Goal: Information Seeking & Learning: Learn about a topic

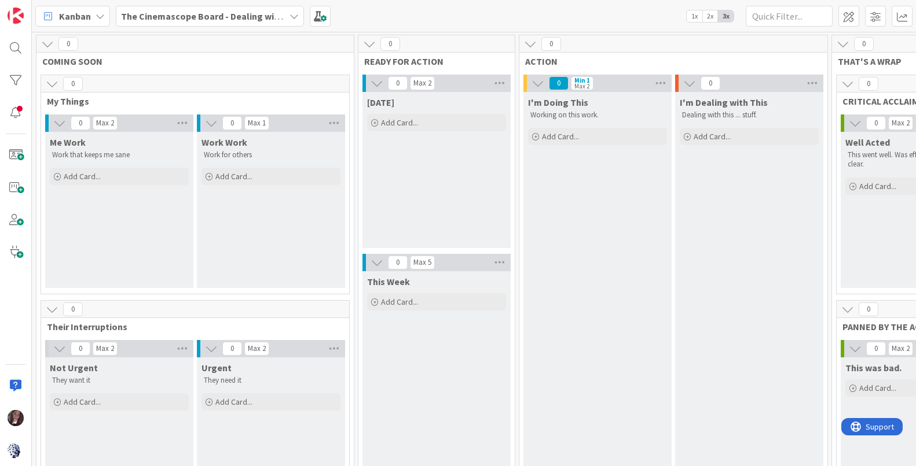
click at [266, 11] on b "The Cinemascope Board - Dealing with balance and overload" at bounding box center [248, 16] width 255 height 12
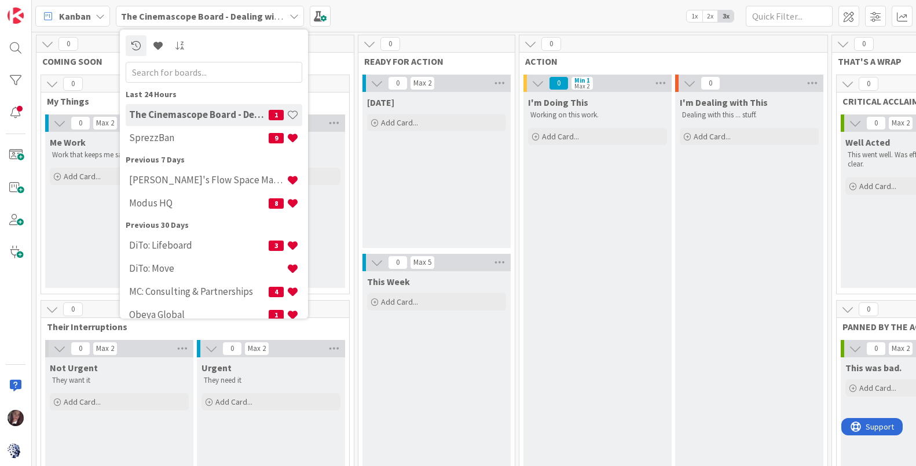
click at [219, 119] on h4 "The Cinemascope Board - Dealing with balance and overload" at bounding box center [198, 115] width 139 height 12
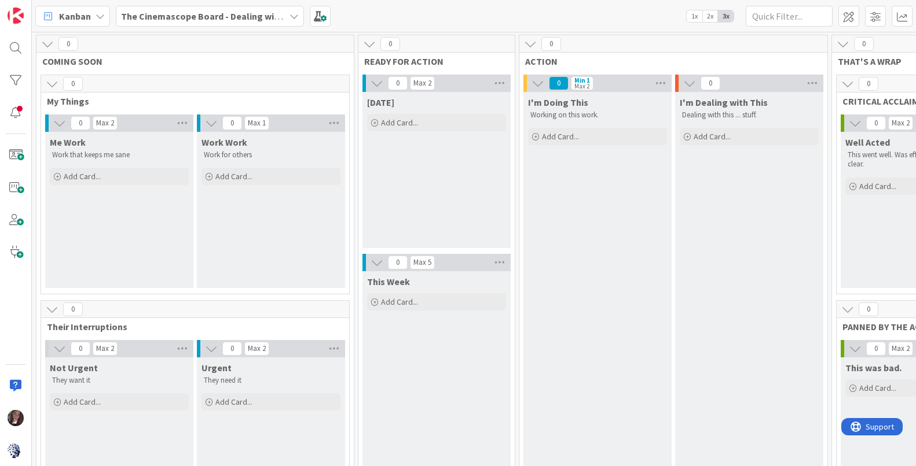
click at [234, 14] on b "The Cinemascope Board - Dealing with balance and overload" at bounding box center [248, 16] width 255 height 12
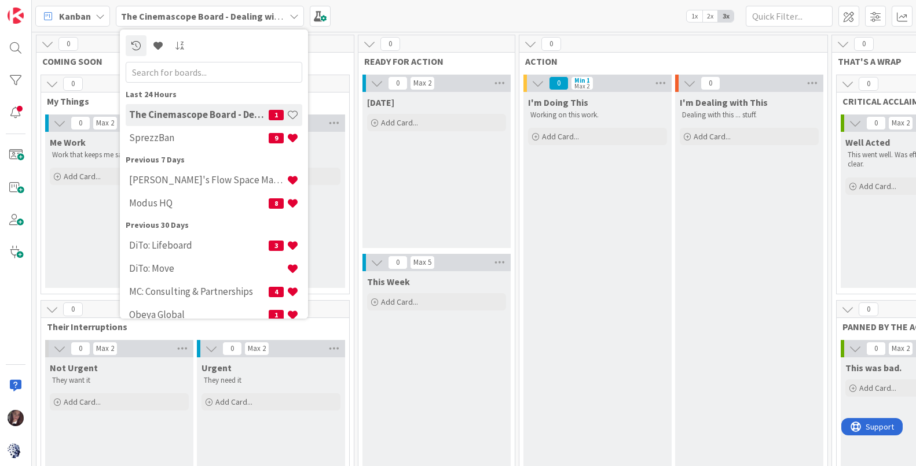
click at [512, 8] on div "Kanban The Cinemascope Board - Dealing with balance and overload Last 24 Hours …" at bounding box center [474, 16] width 884 height 32
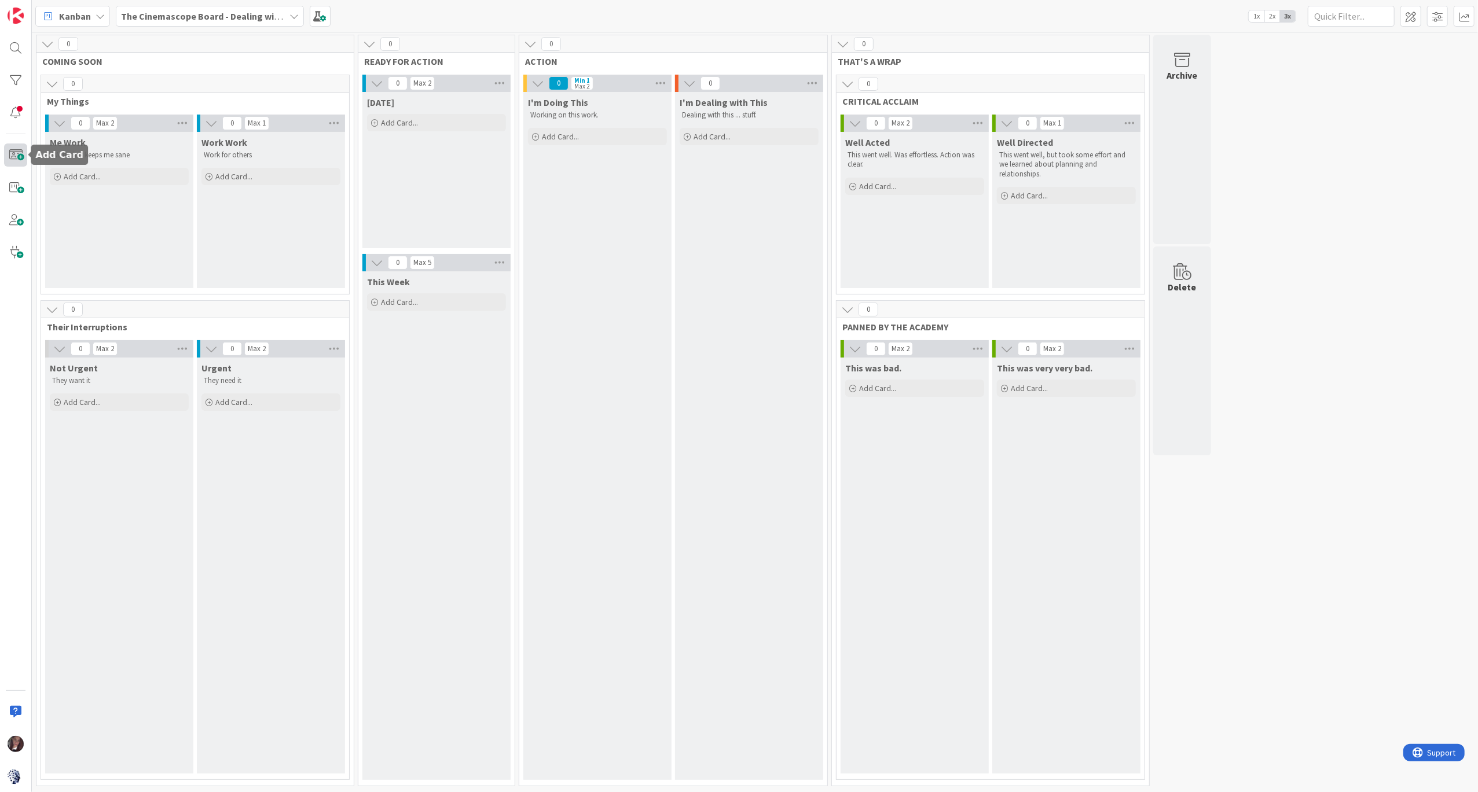
click at [16, 161] on span at bounding box center [15, 155] width 23 height 23
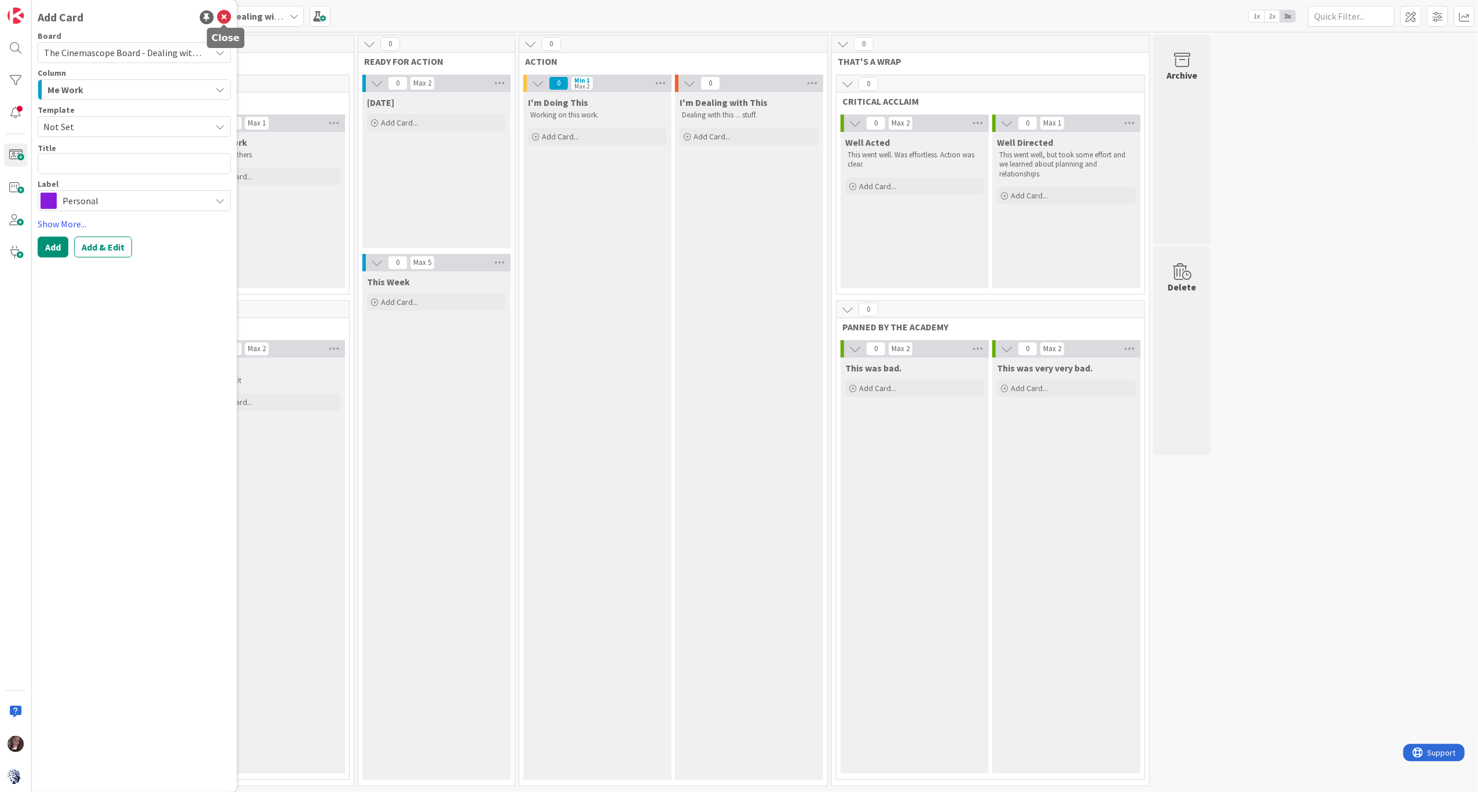
click at [225, 12] on icon at bounding box center [224, 17] width 14 height 14
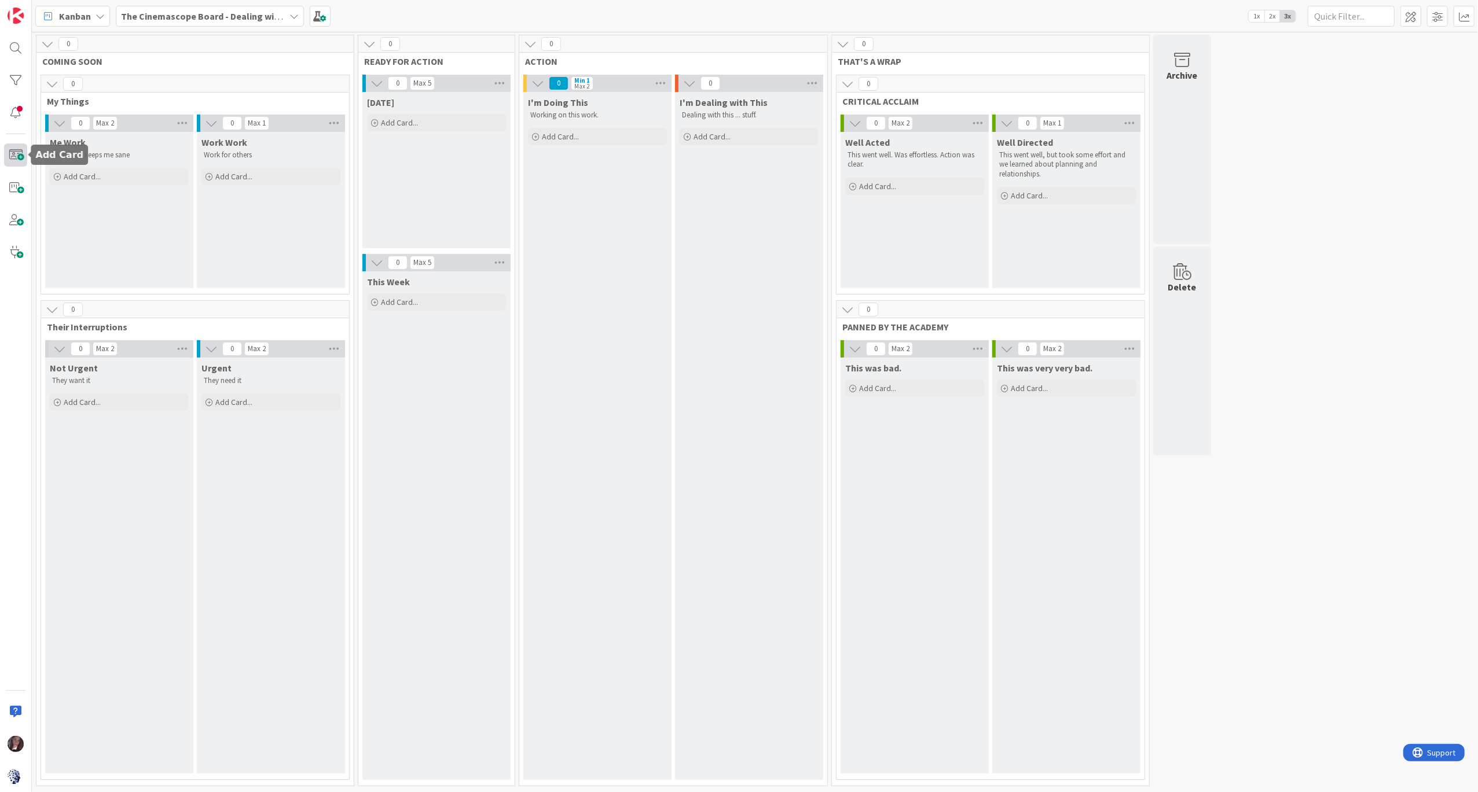
click at [12, 153] on span at bounding box center [15, 155] width 23 height 23
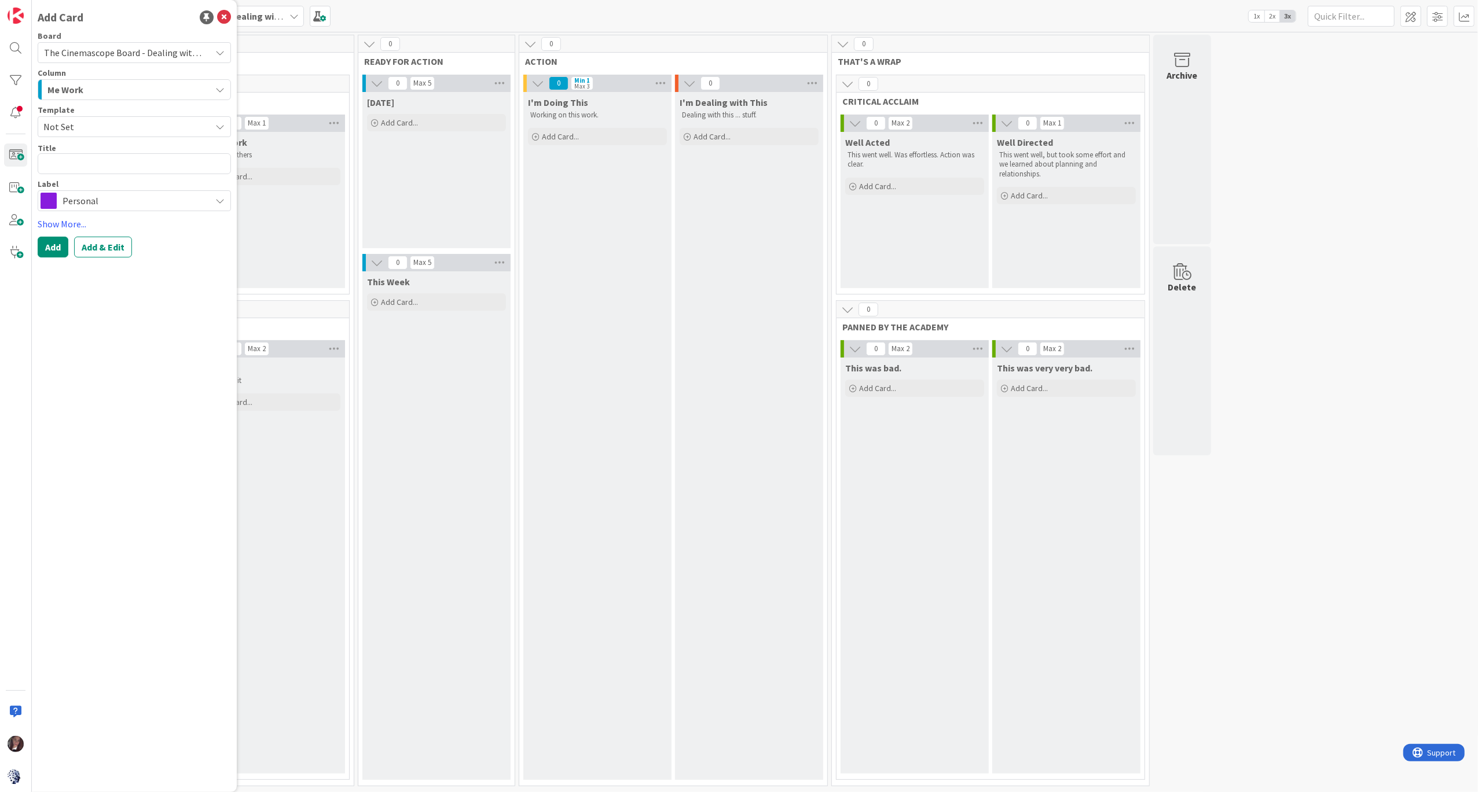
click at [915, 466] on div "This was very very bad. Add Card..." at bounding box center [1066, 566] width 148 height 416
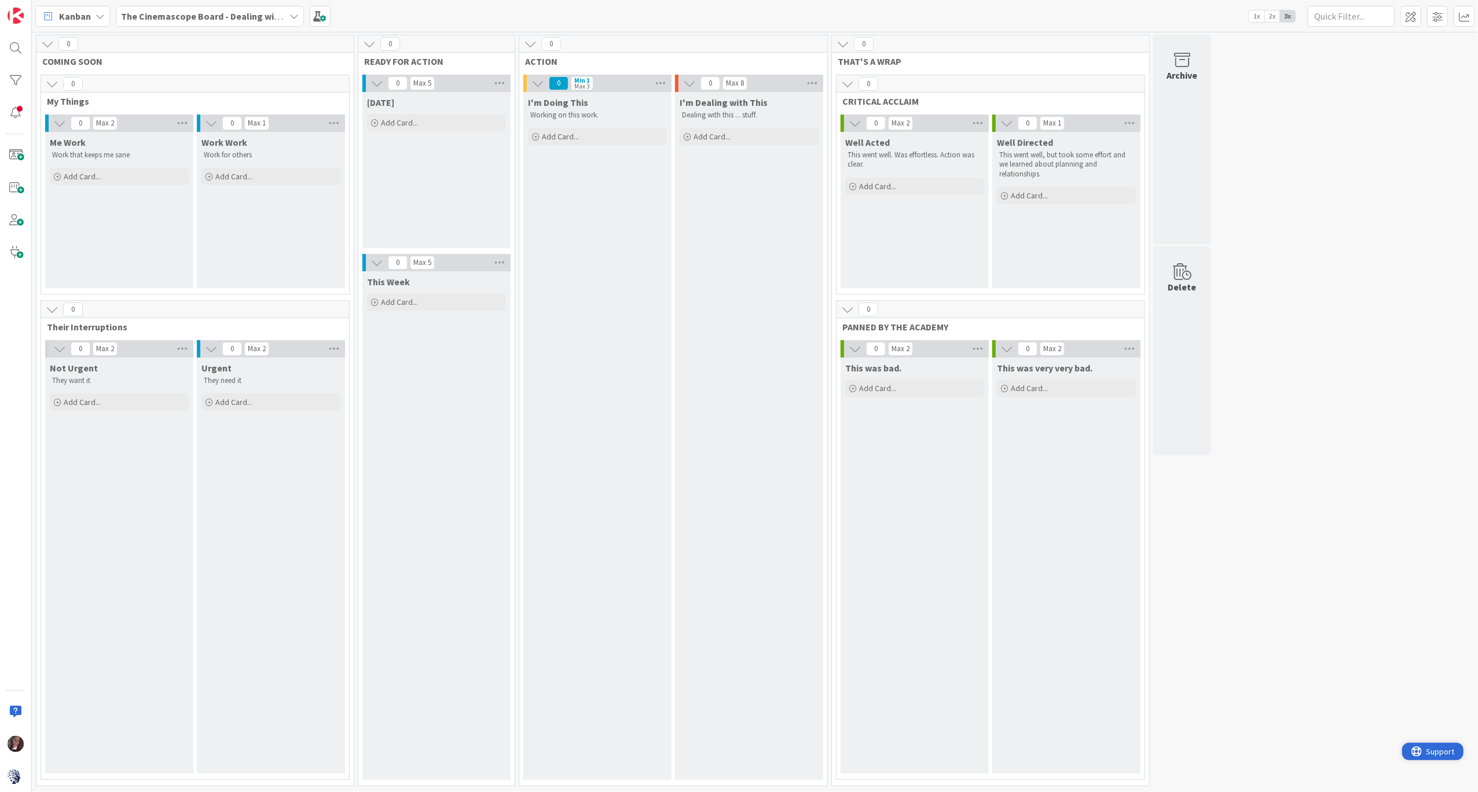
click at [915, 466] on icon "open resource center" at bounding box center [1415, 751] width 10 height 10
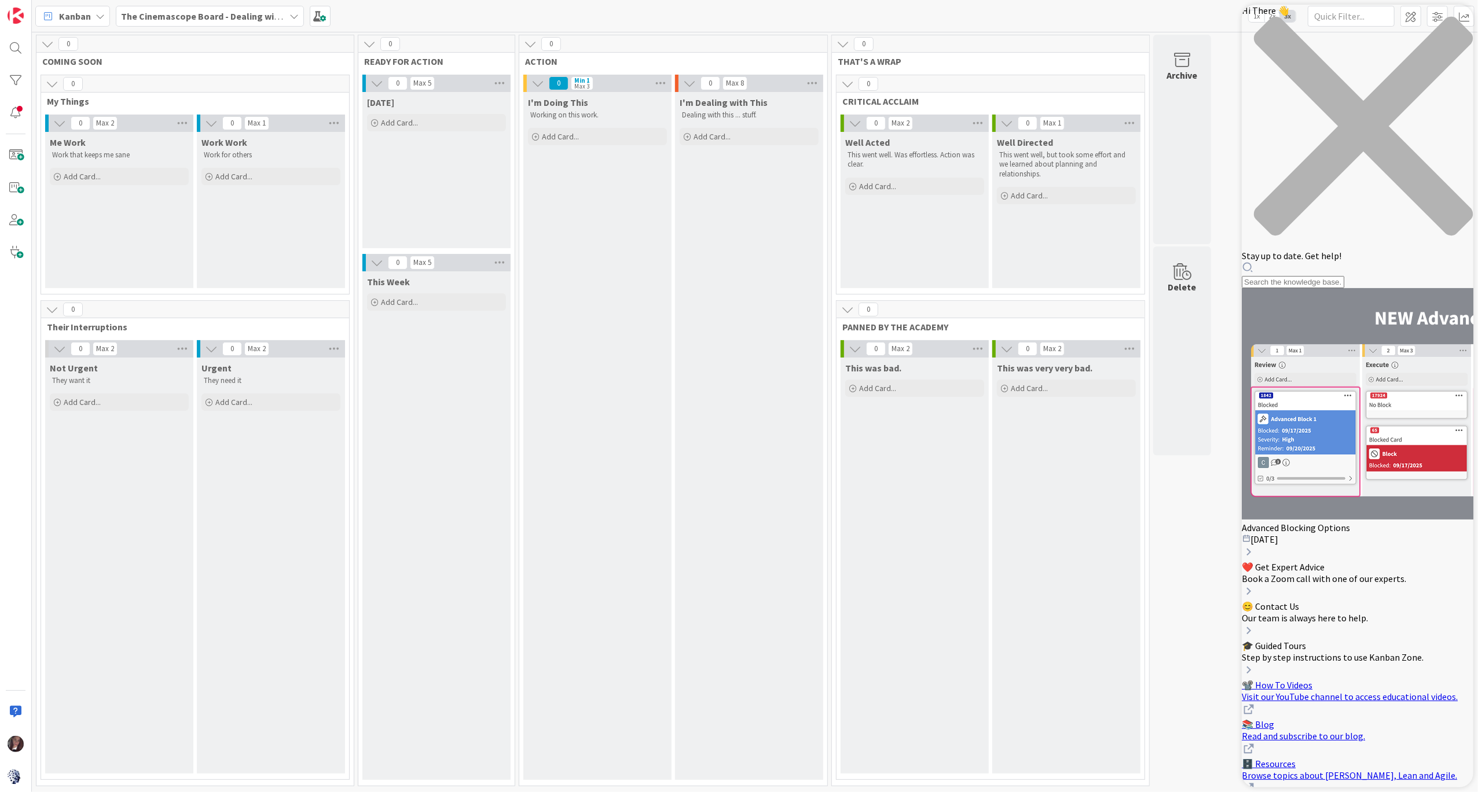
click at [915, 54] on div "Hi There 👋 Stay up to date. Get help!" at bounding box center [1357, 147] width 232 height 284
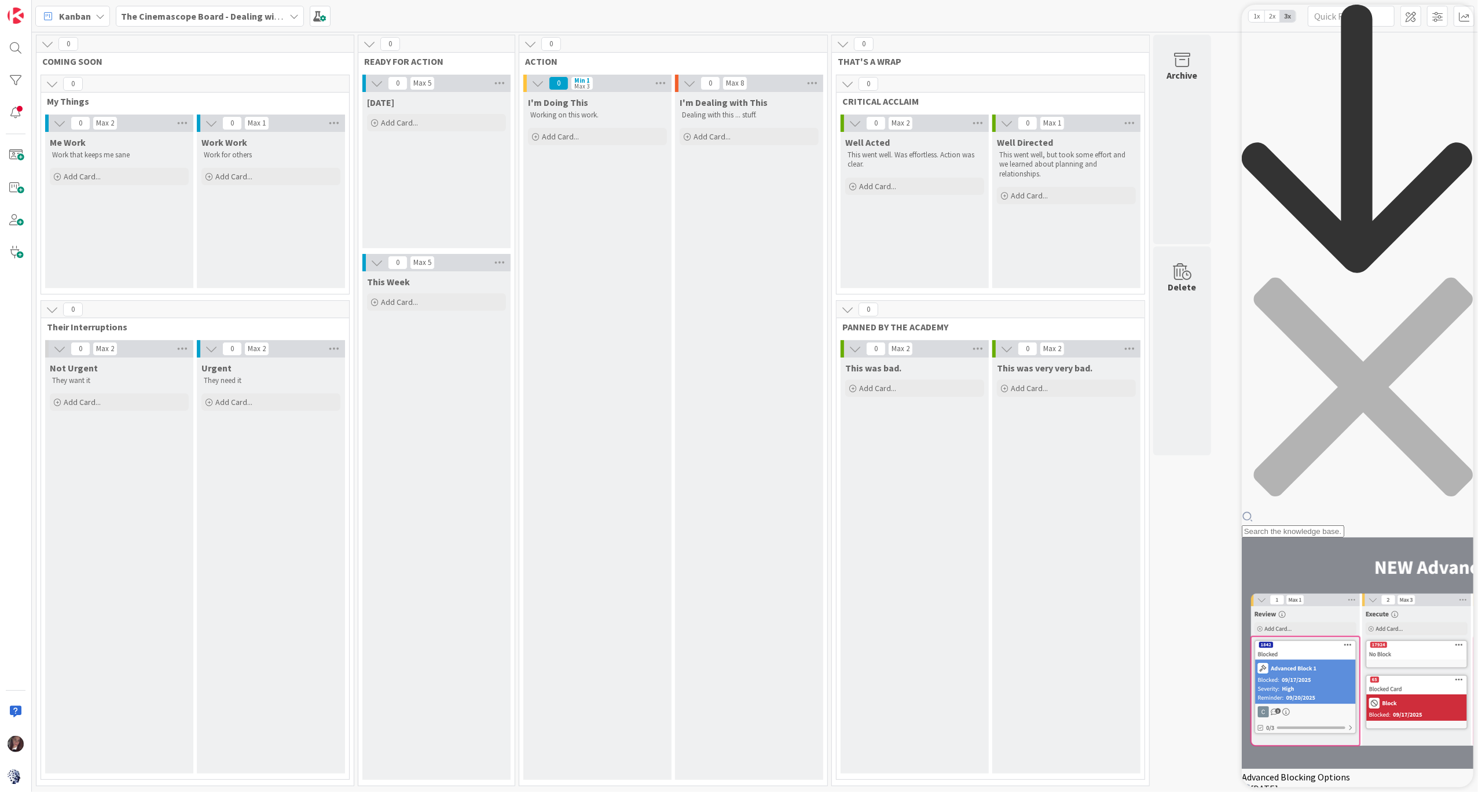
click at [915, 71] on div "Resource Center Header" at bounding box center [1357, 271] width 232 height 533
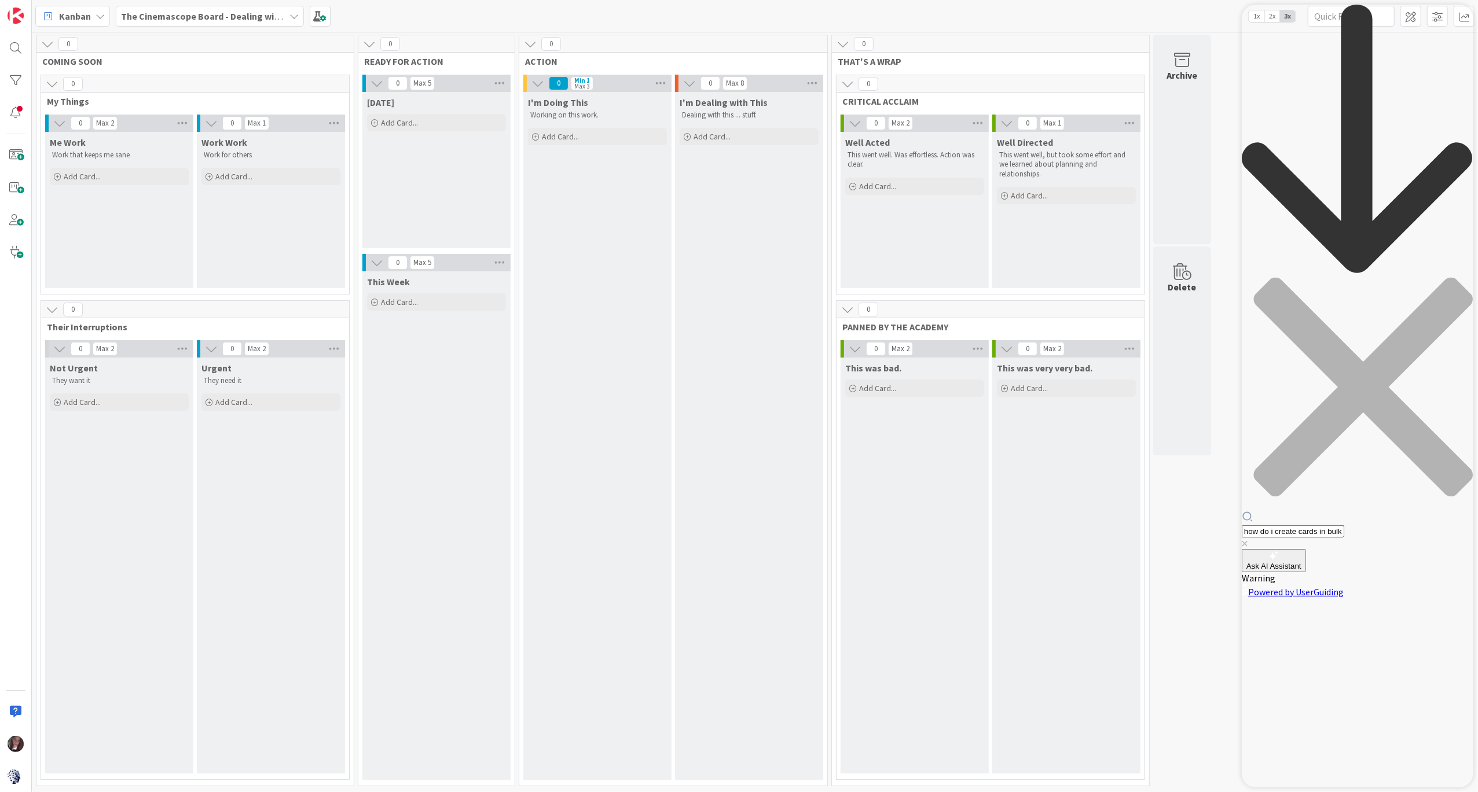
type input "how do i create cards in bulk"
click at [915, 466] on input "how do i create cards in bulk" at bounding box center [1292, 532] width 102 height 12
drag, startPoint x: 1372, startPoint y: 44, endPoint x: 1362, endPoint y: 40, distance: 11.2
click at [915, 41] on div "how do i create cards in bulk" at bounding box center [1357, 277] width 232 height 545
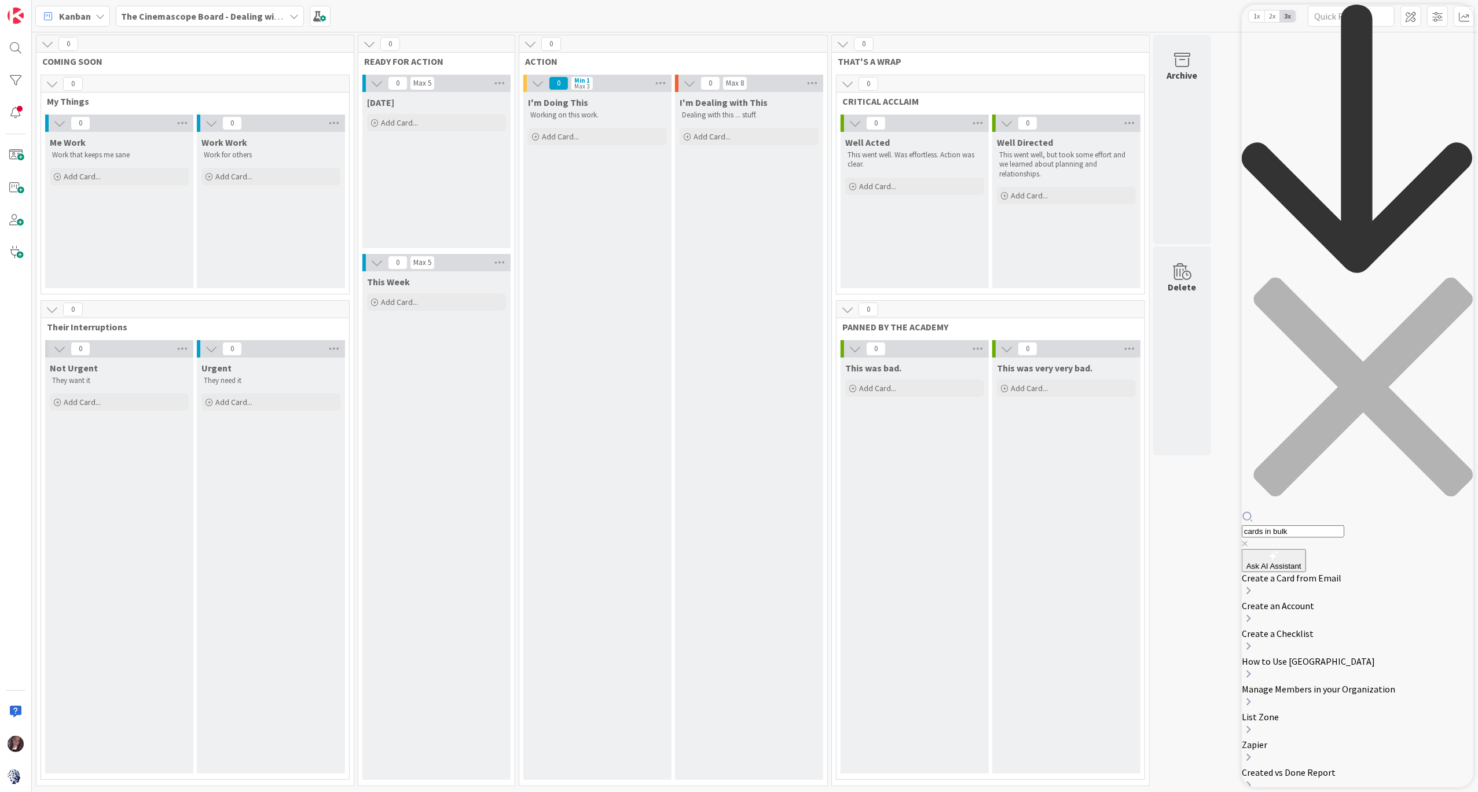
type input "cards in bulk"
click at [915, 277] on icon "close resource center" at bounding box center [1357, 393] width 232 height 232
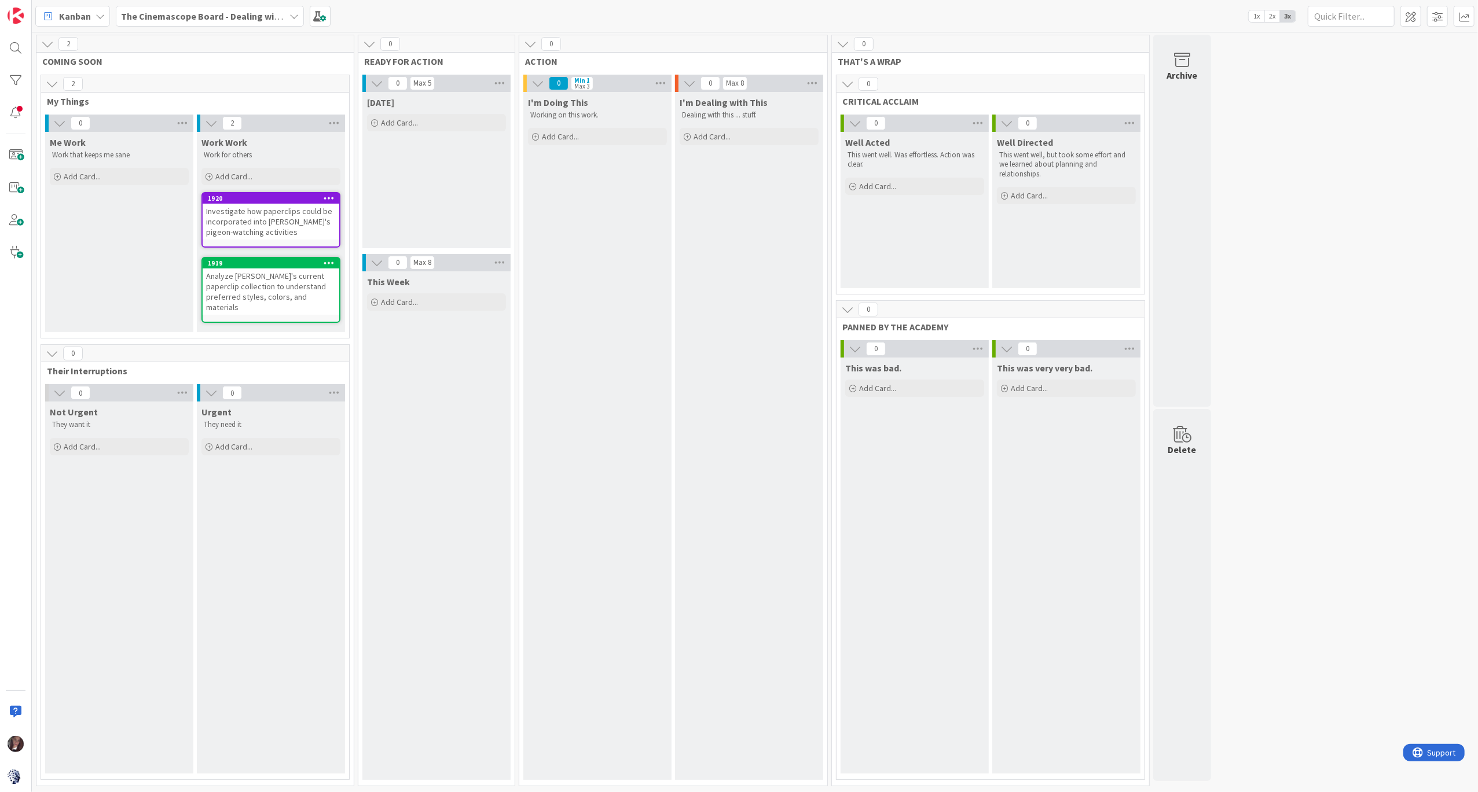
click at [196, 18] on b "The Cinemascope Board - Dealing with balance and overload" at bounding box center [248, 16] width 255 height 12
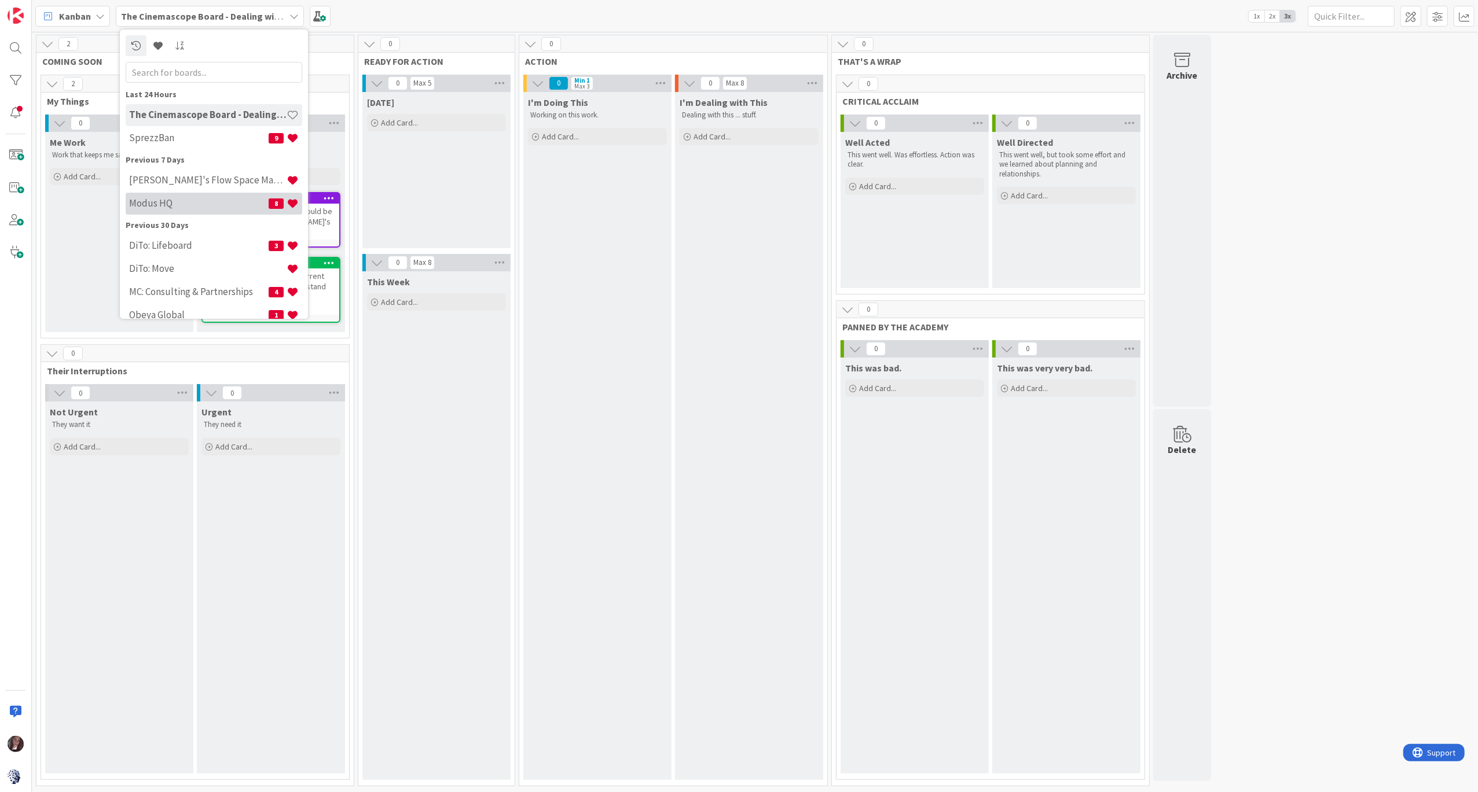
click at [162, 205] on h4 "Modus HQ" at bounding box center [198, 203] width 139 height 12
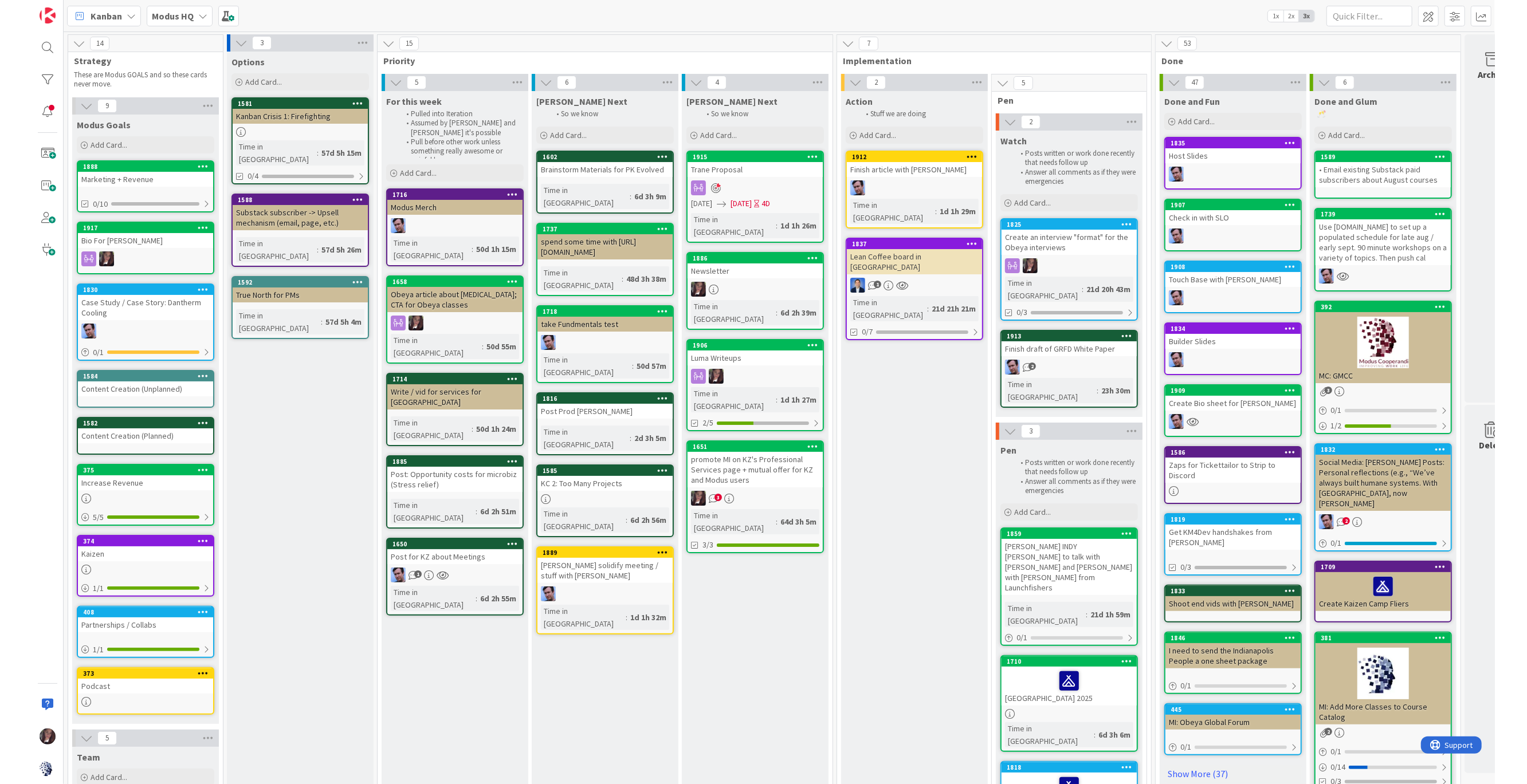
scroll to position [0, 29]
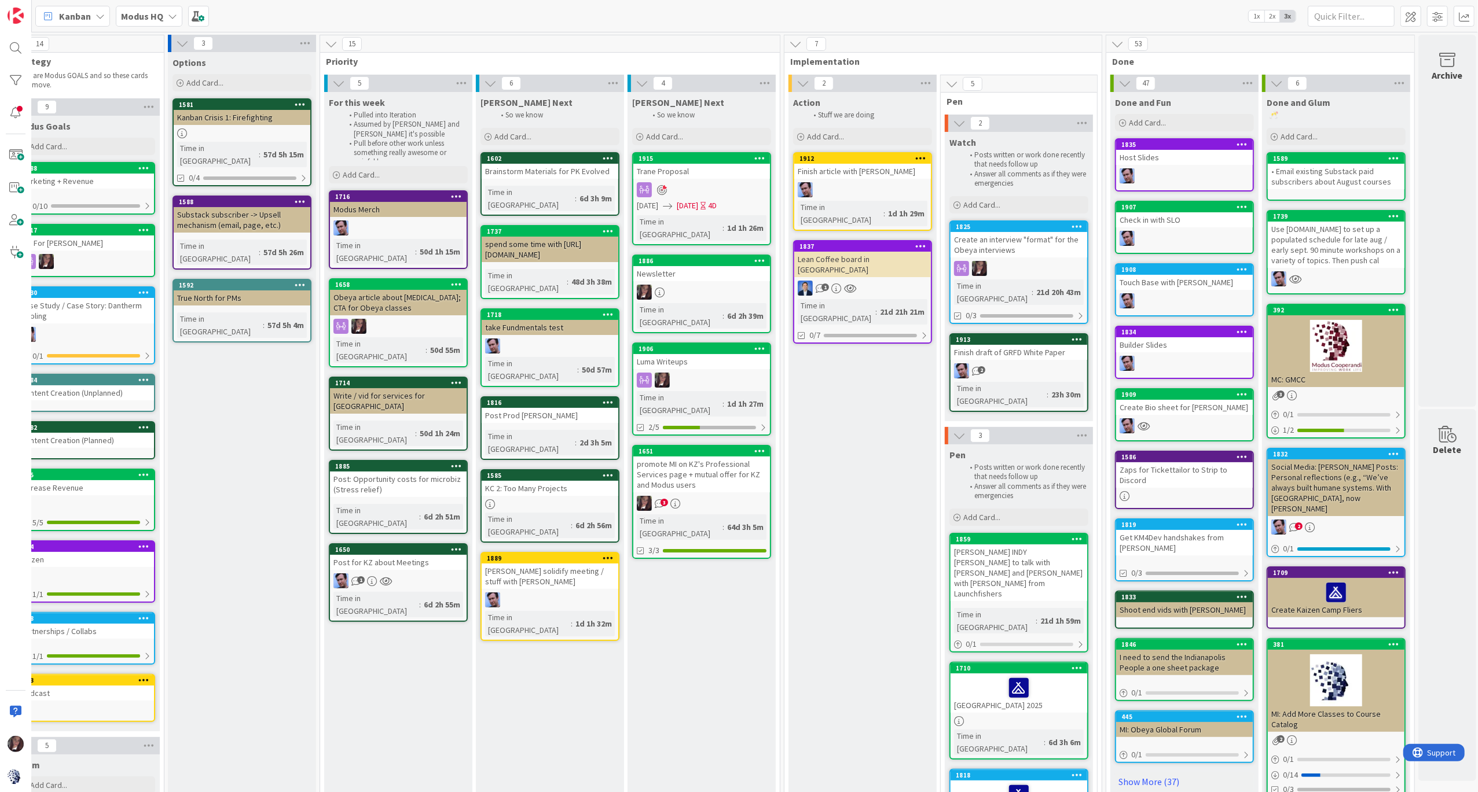
click at [0, 134] on div at bounding box center [16, 396] width 32 height 792
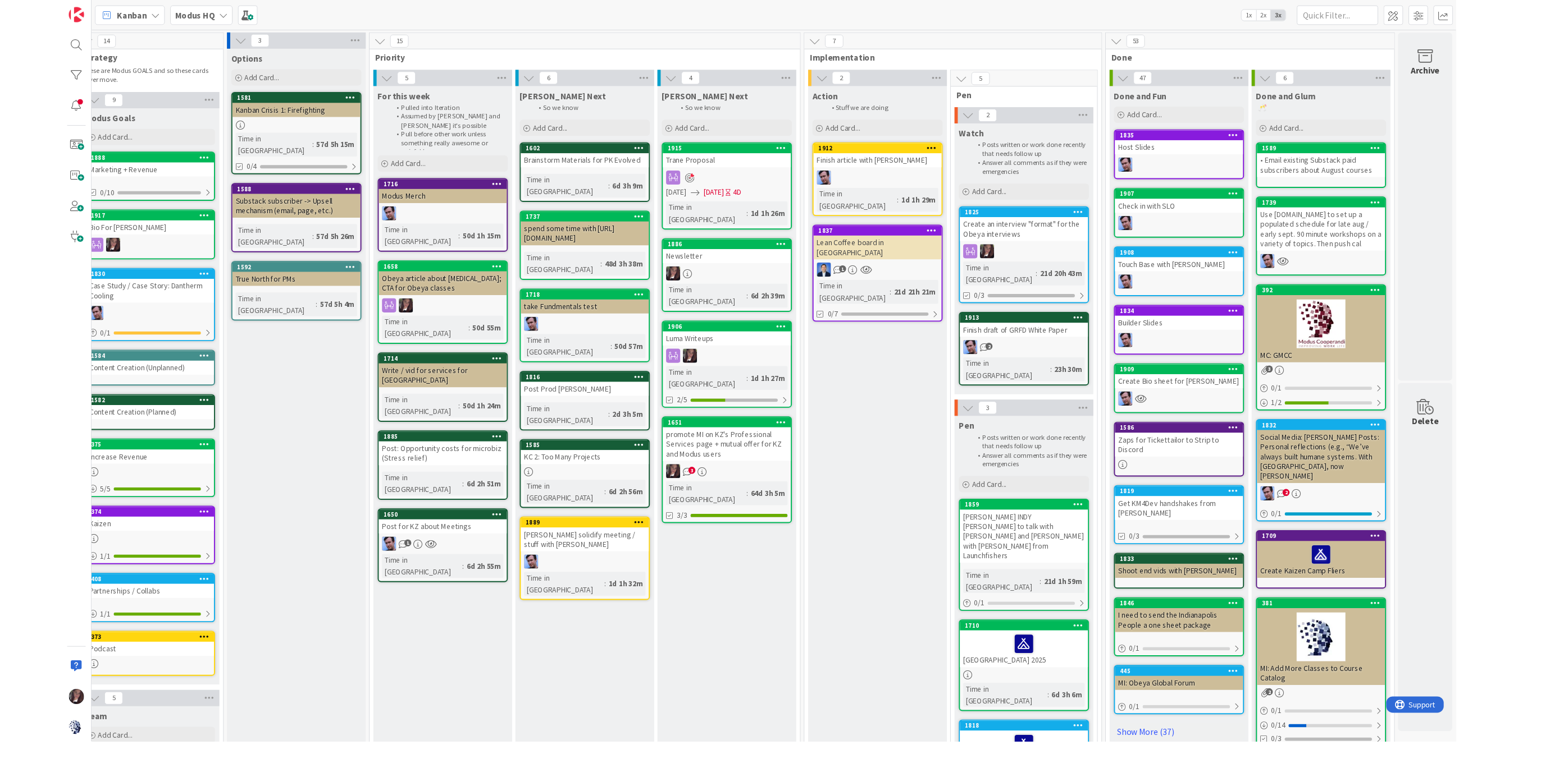
scroll to position [0, 0]
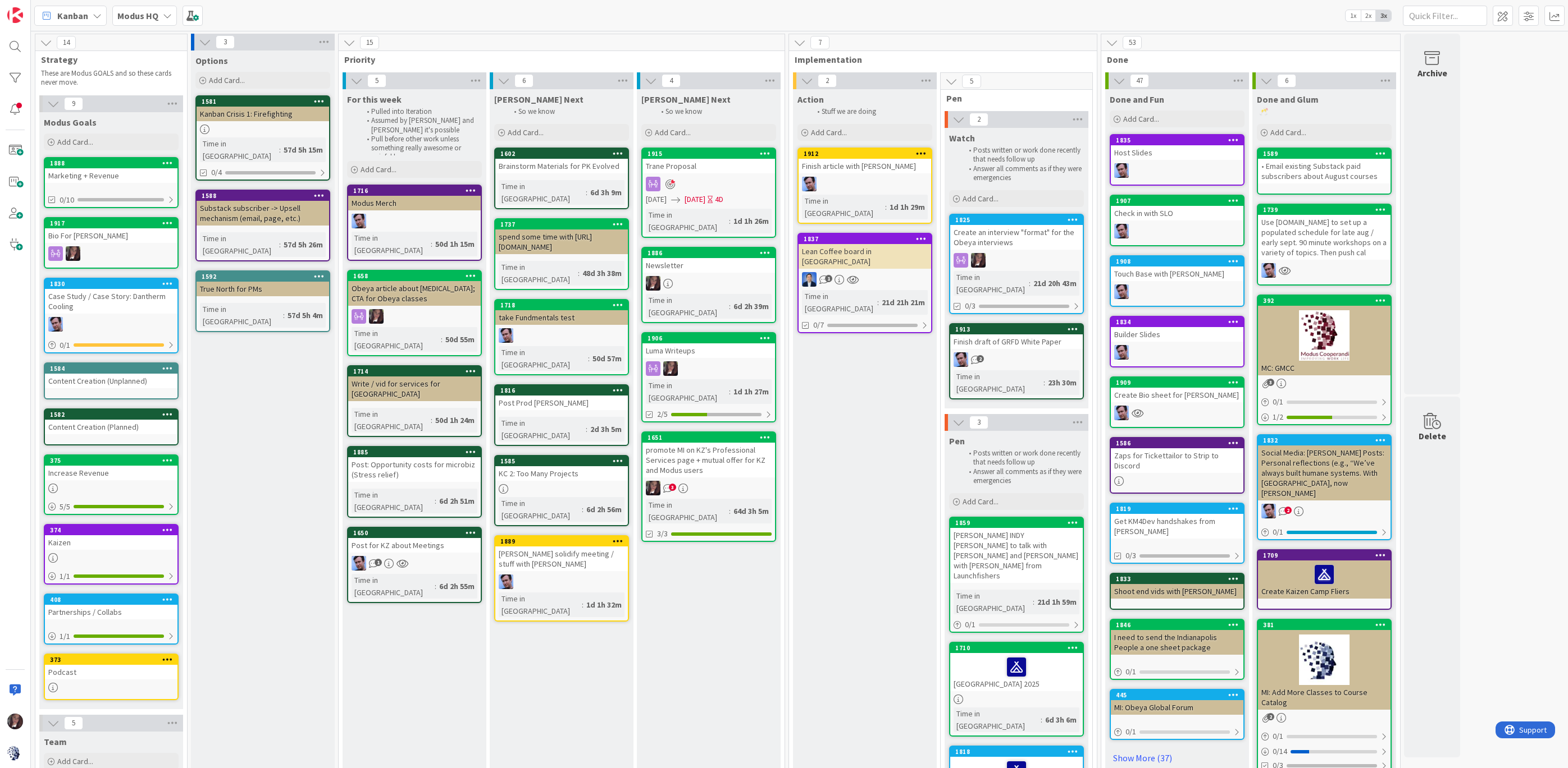
click at [691, 166] on div "Trane Proposal" at bounding box center [708, 166] width 133 height 15
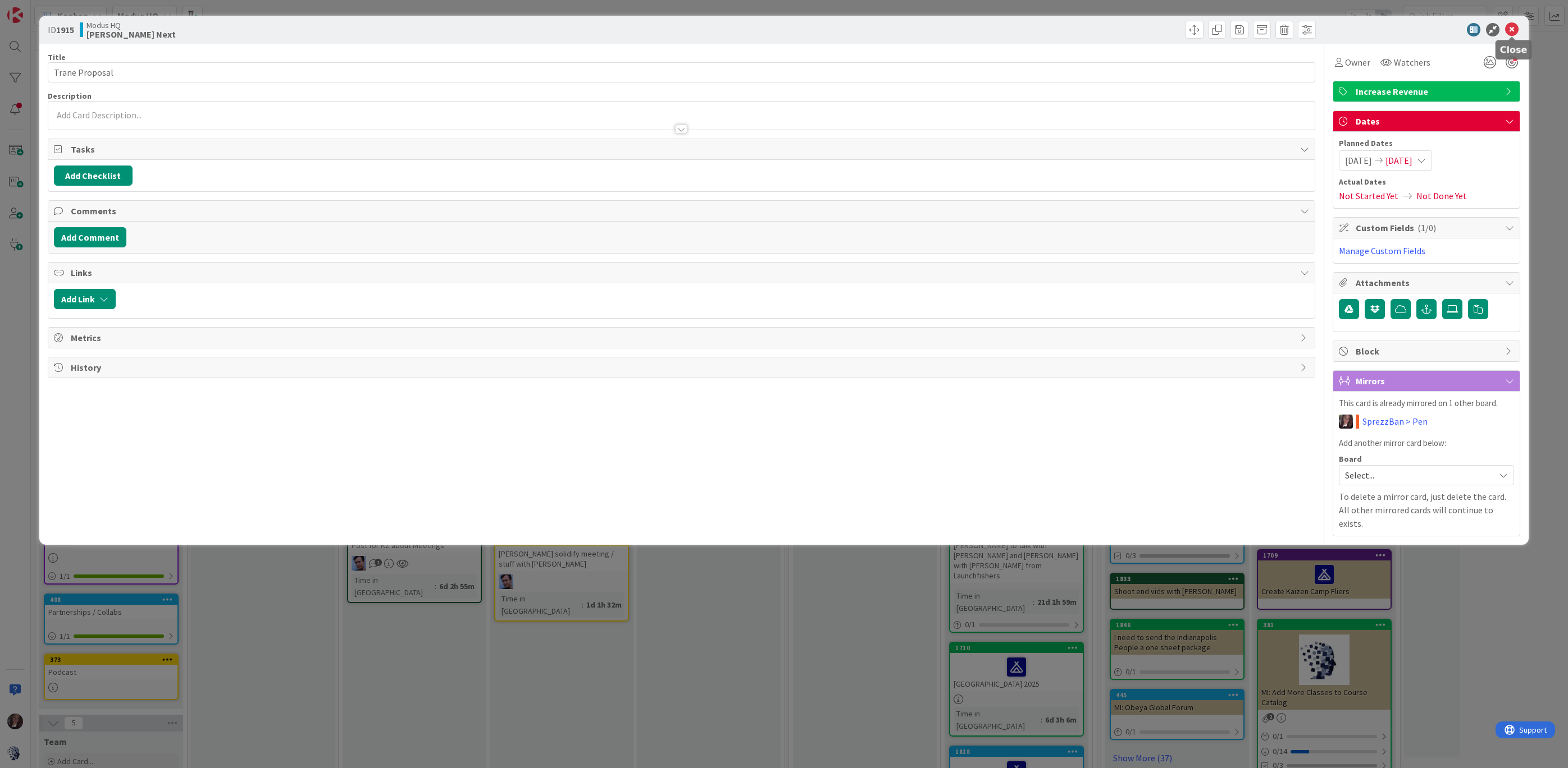
drag, startPoint x: 1514, startPoint y: 28, endPoint x: 1479, endPoint y: 34, distance: 35.5
click at [1433, 27] on icon at bounding box center [1512, 30] width 14 height 14
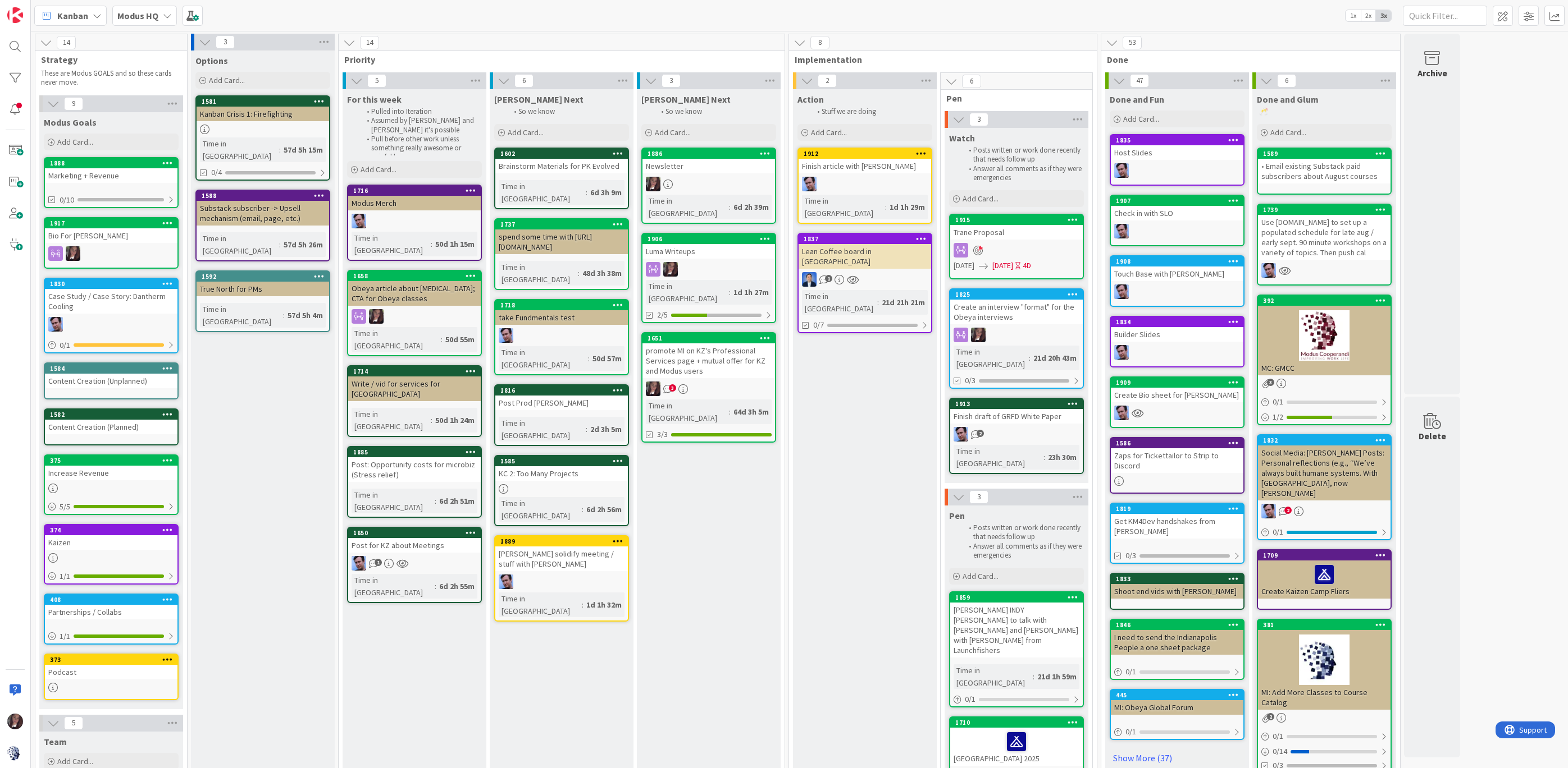
click at [686, 343] on div "promote MI on KZ's Professional Services page + mutual offer for KZ and Modus u…" at bounding box center [708, 361] width 133 height 35
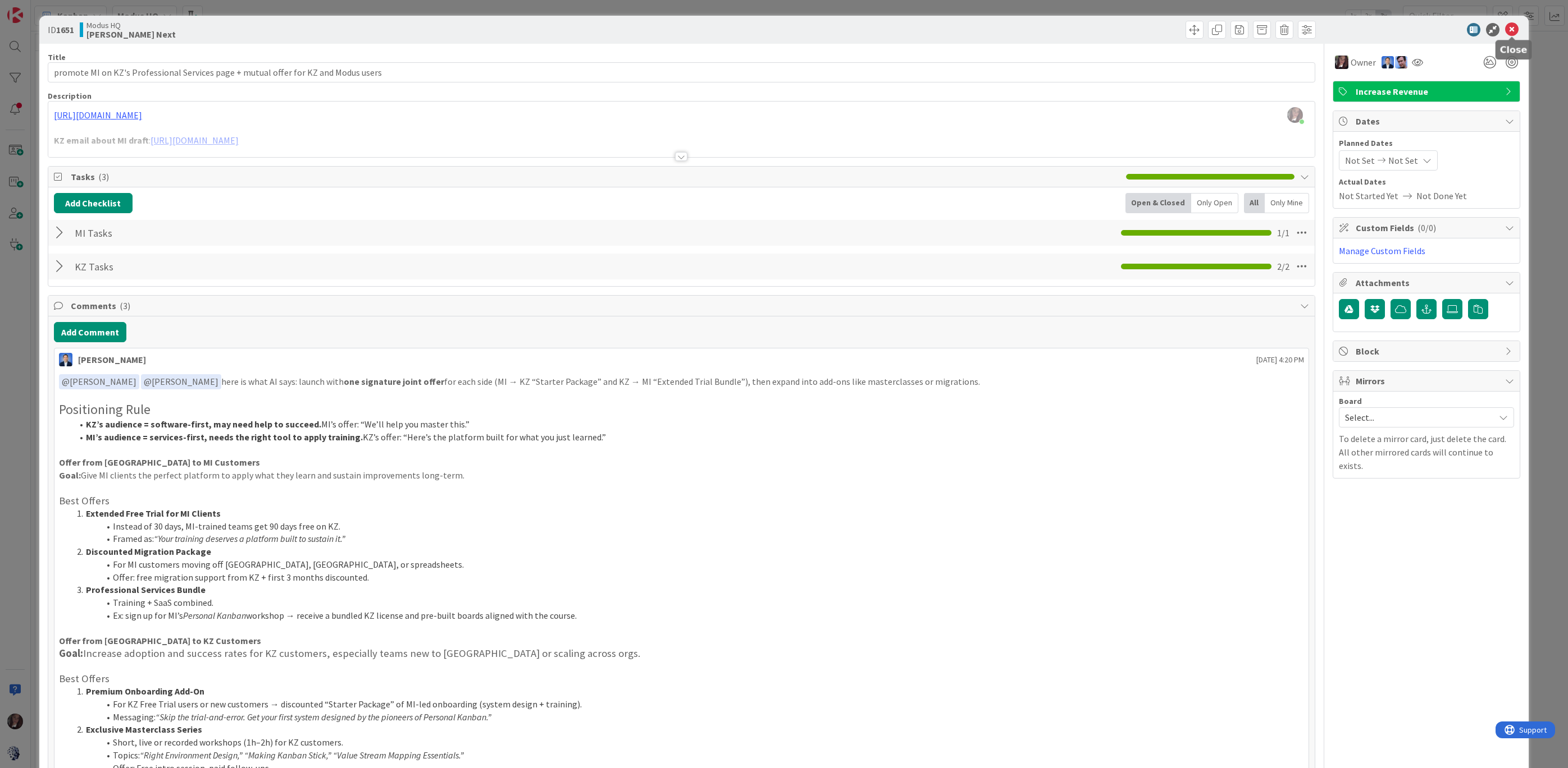
click at [1433, 31] on icon at bounding box center [1512, 30] width 14 height 14
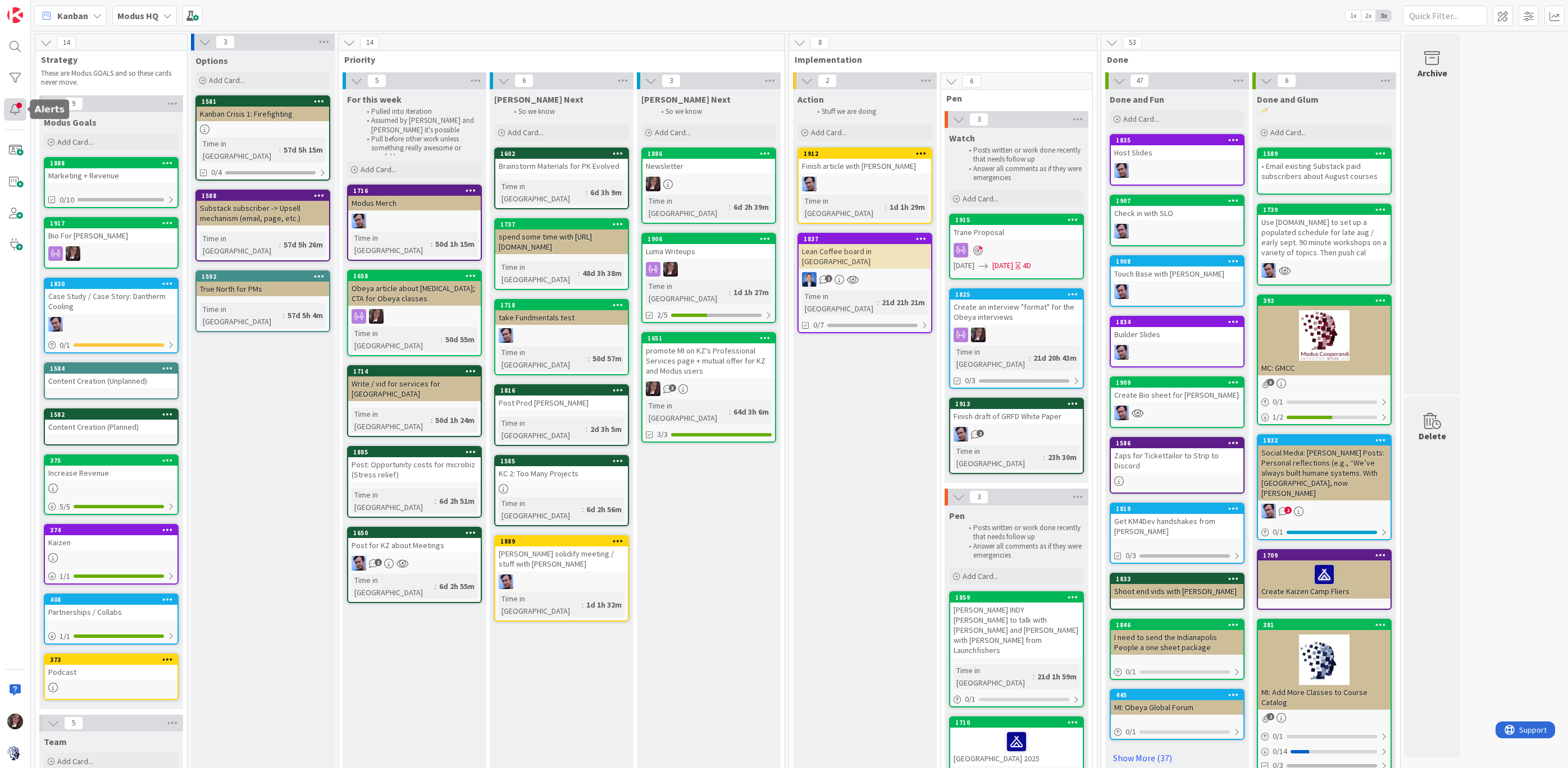
click at [14, 112] on div at bounding box center [15, 109] width 22 height 22
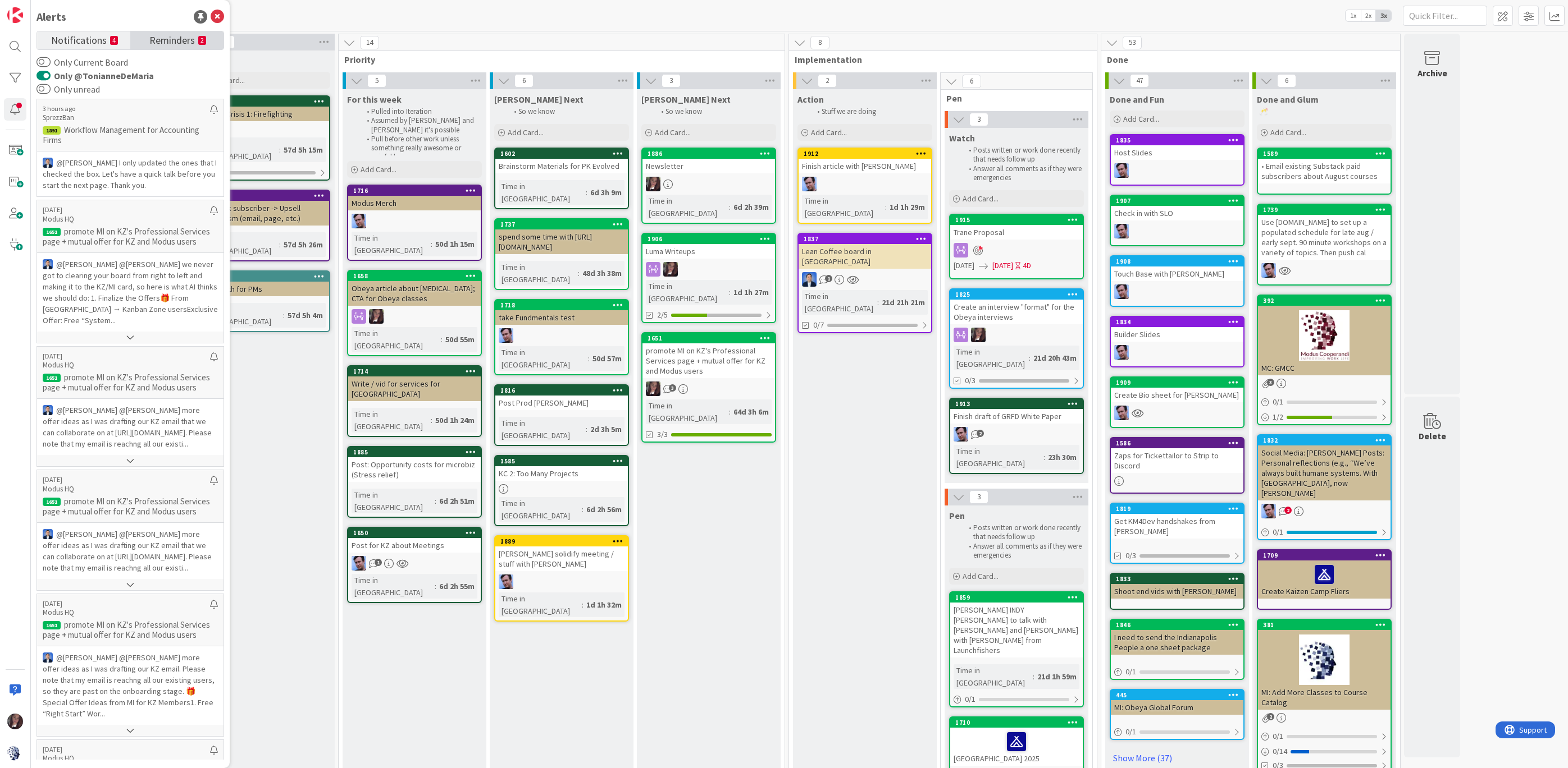
click at [178, 40] on span "Reminders" at bounding box center [172, 39] width 46 height 16
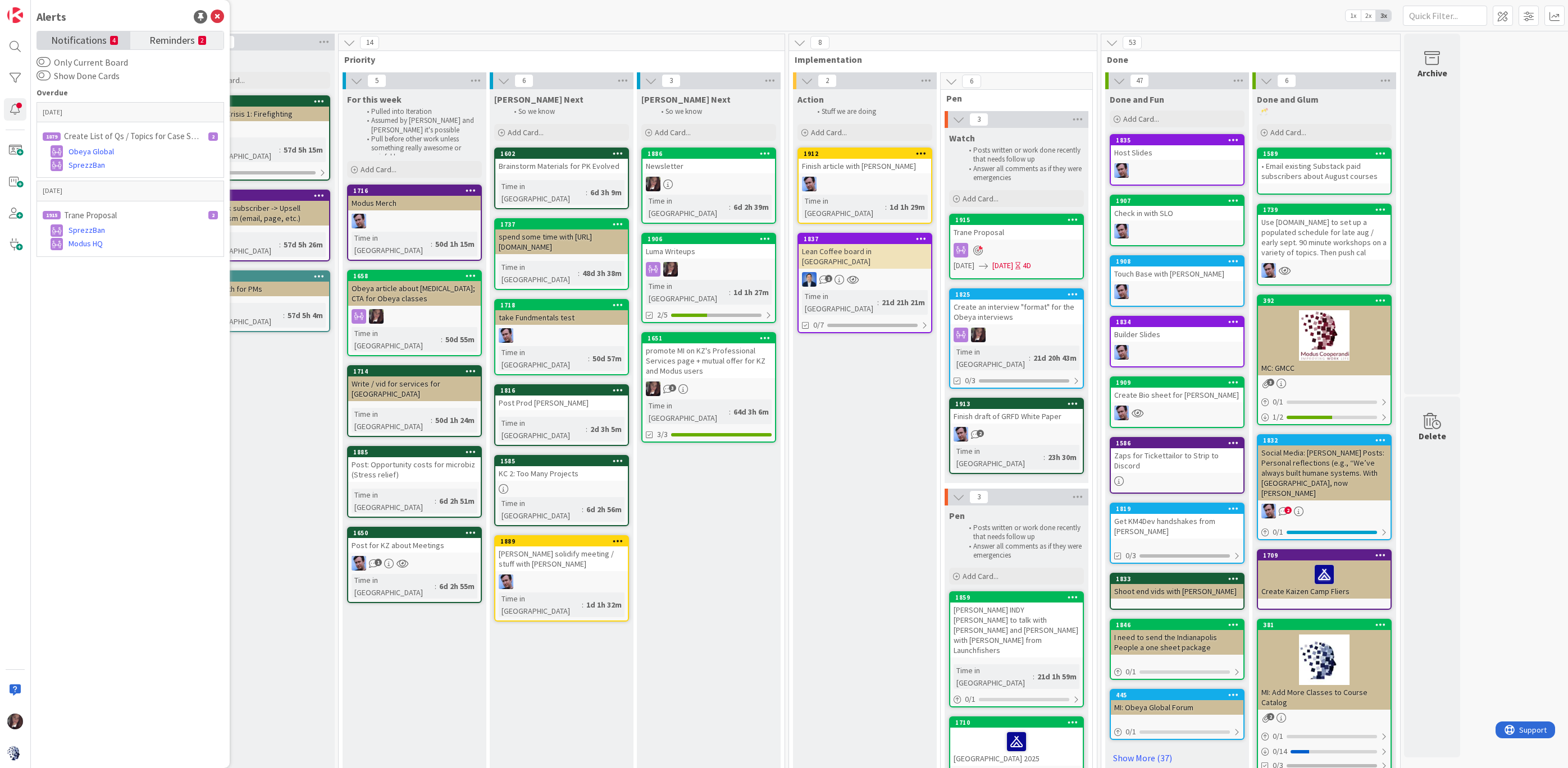
click at [83, 37] on span "Notifications" at bounding box center [79, 39] width 55 height 16
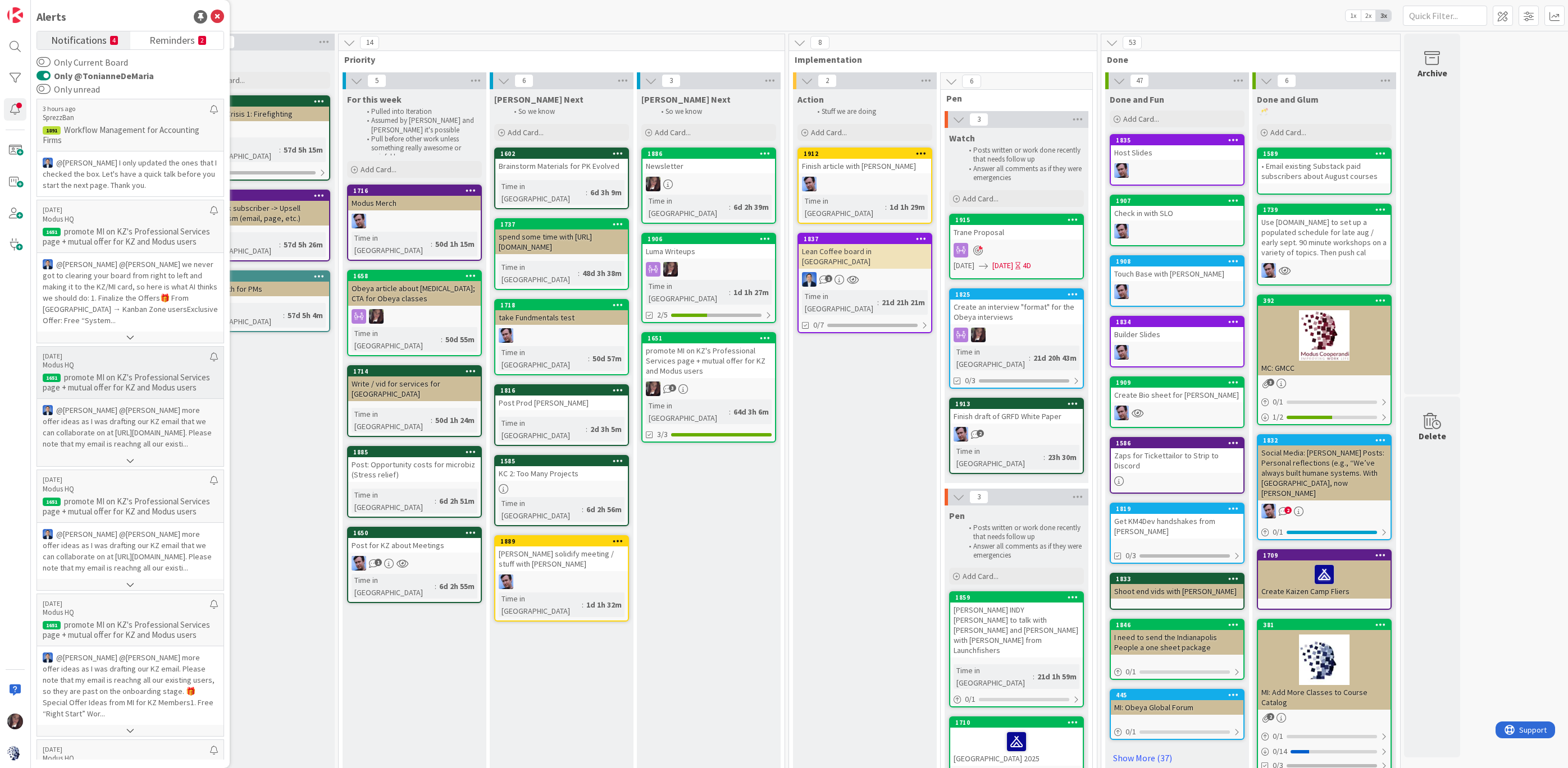
click at [116, 415] on p "@Jim Benson﻿ ﻿@Tonianne DeMaria﻿ more offer ideas as I was drafting our KZ emai…" at bounding box center [130, 427] width 176 height 45
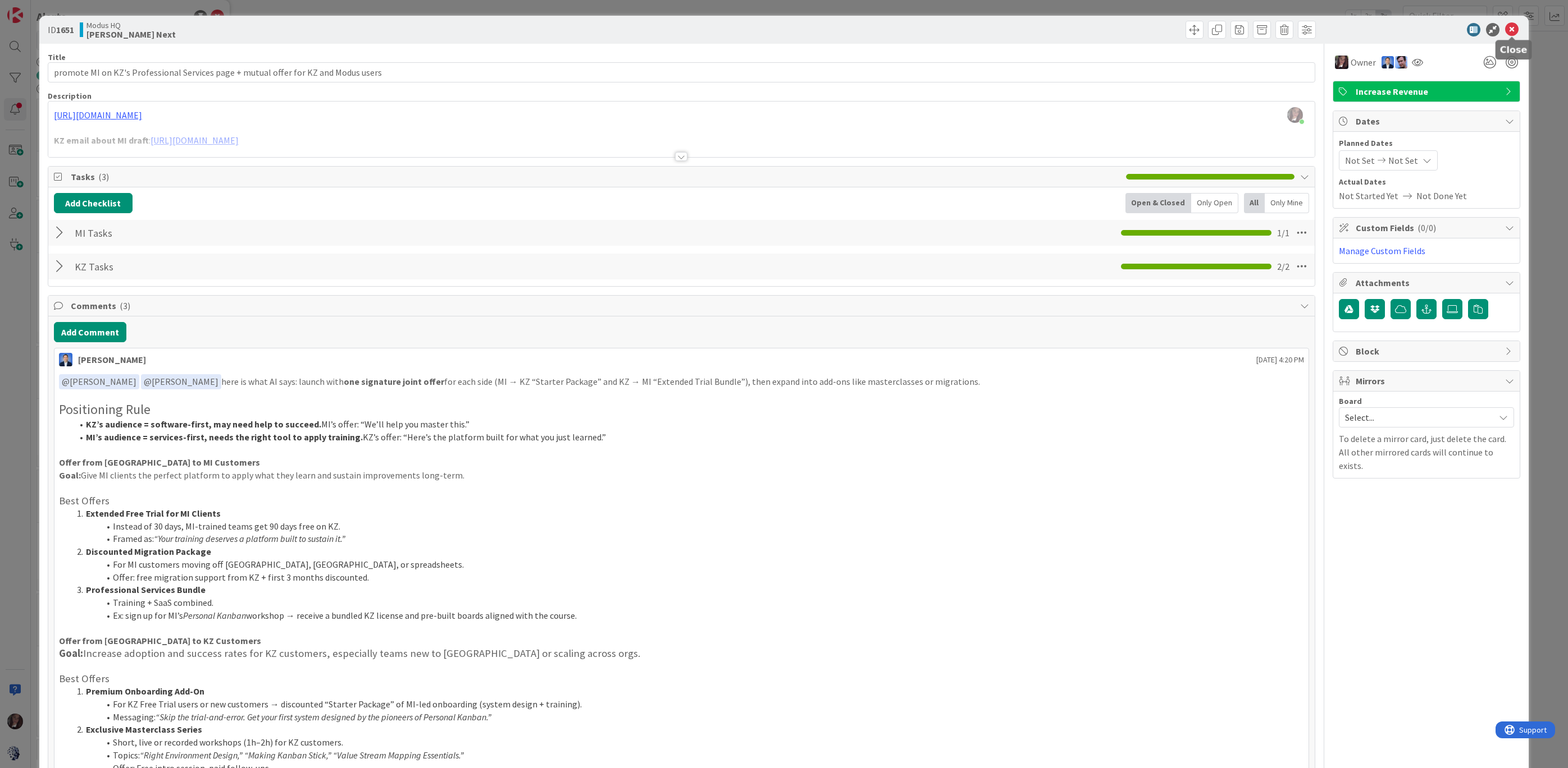
click at [1433, 26] on icon at bounding box center [1512, 30] width 14 height 14
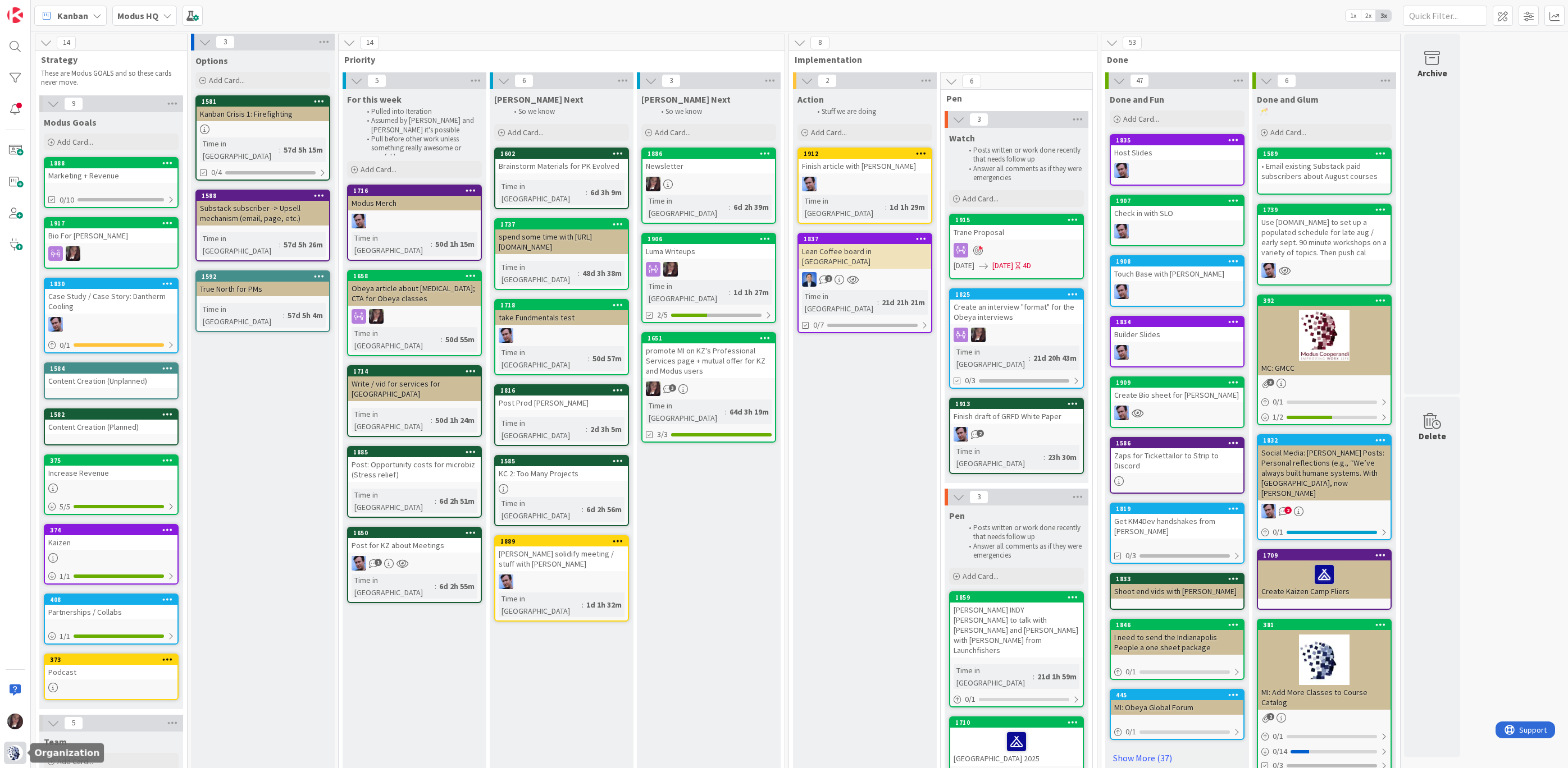
click at [16, 750] on img at bounding box center [16, 753] width 16 height 16
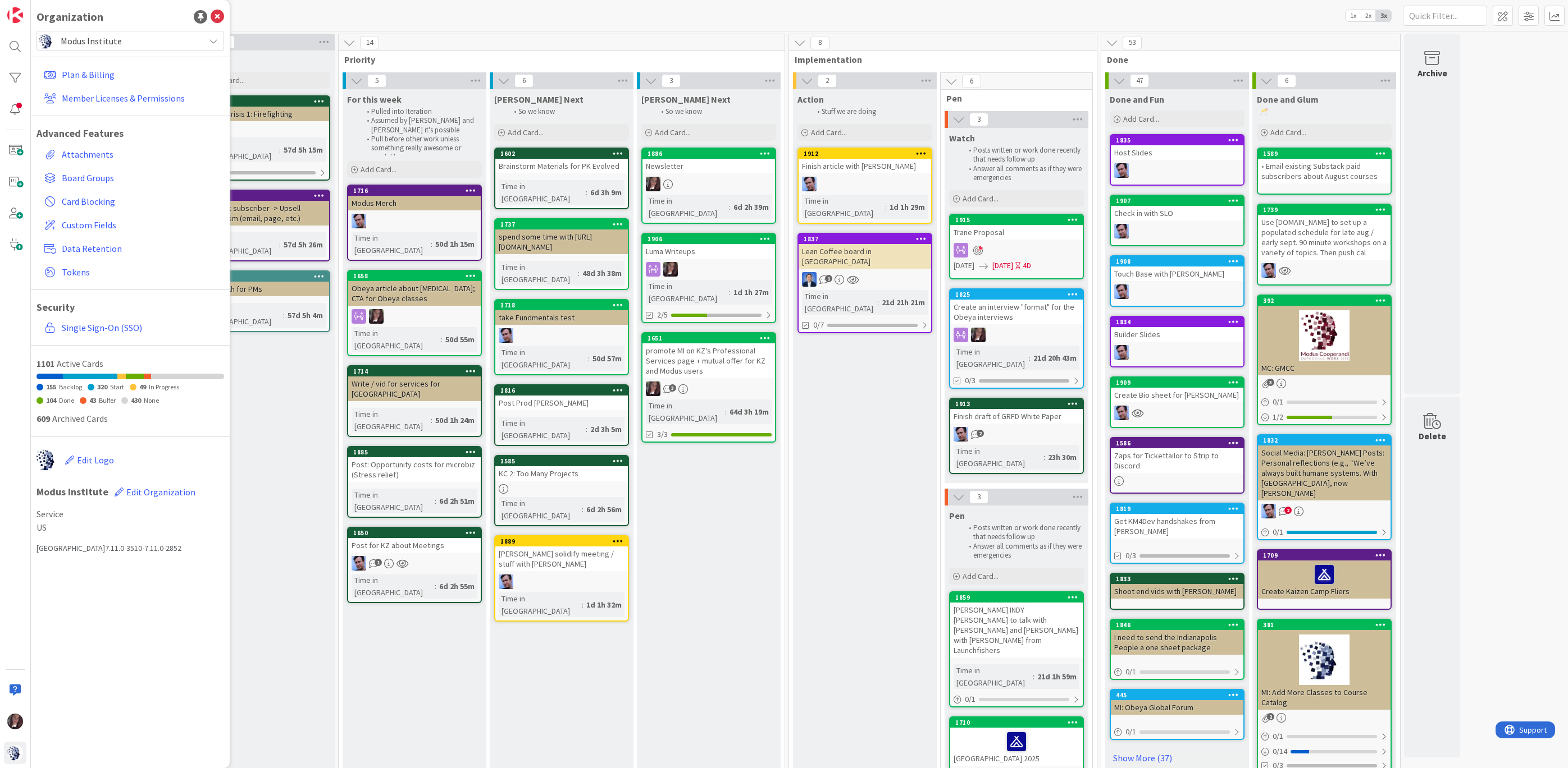
click at [106, 45] on span "Modus Institute" at bounding box center [130, 41] width 138 height 16
click at [96, 142] on span "[GEOGRAPHIC_DATA]" at bounding box center [141, 138] width 154 height 16
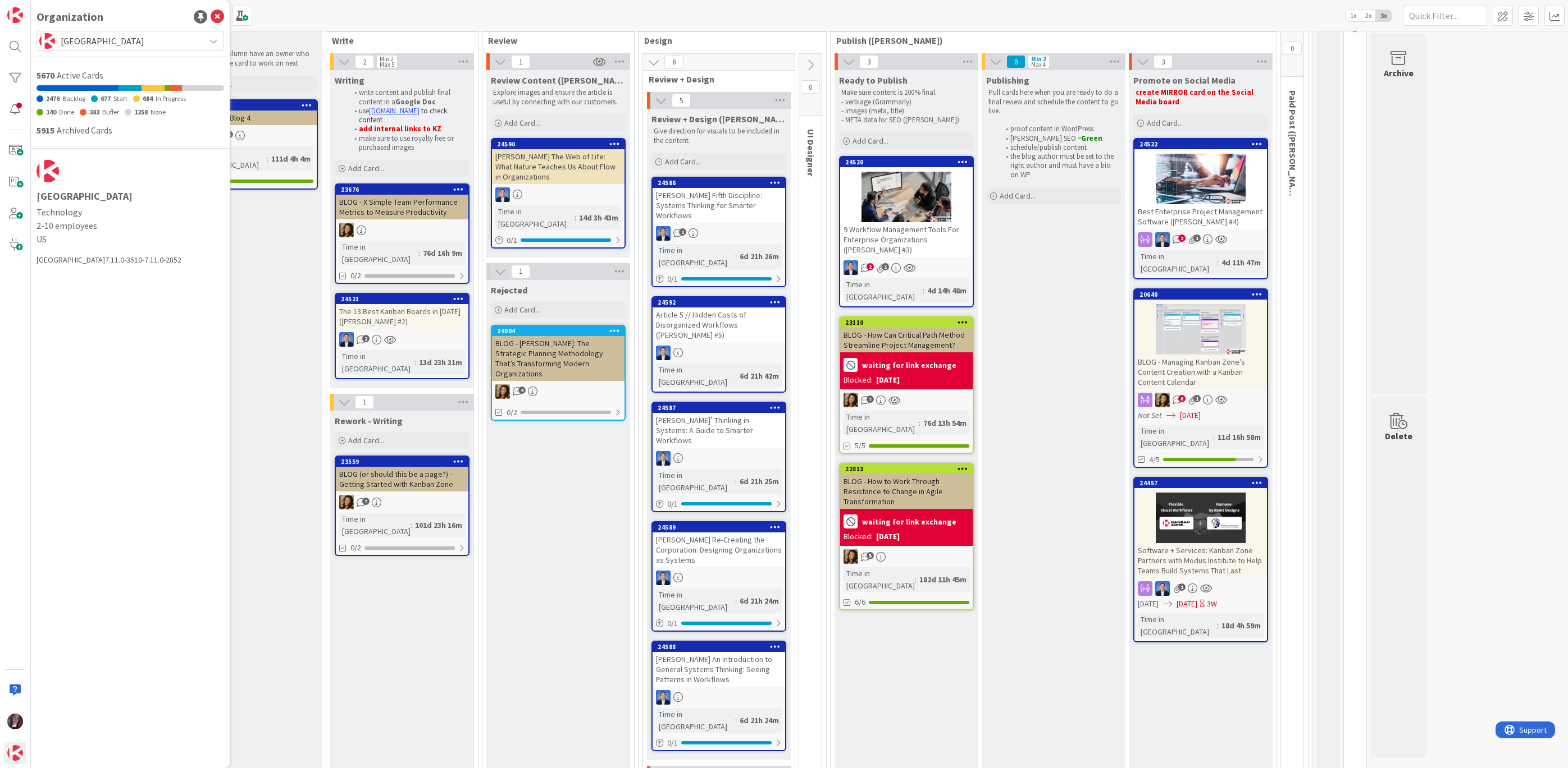
scroll to position [112, 0]
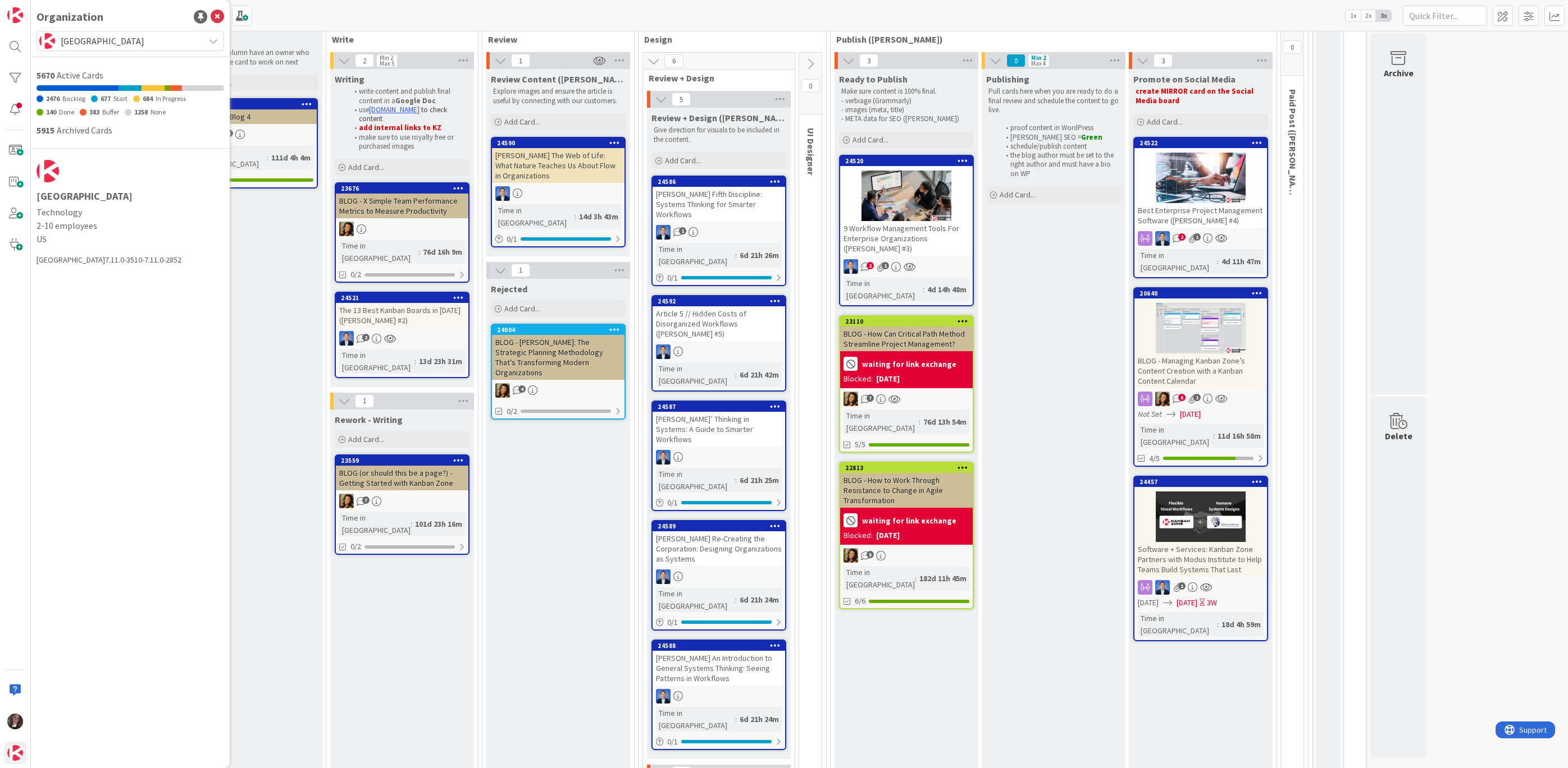
click at [534, 169] on div "Fritjof Capra’s The Web of Life: What Nature Teaches Us About Flow in Organizat…" at bounding box center [558, 166] width 133 height 35
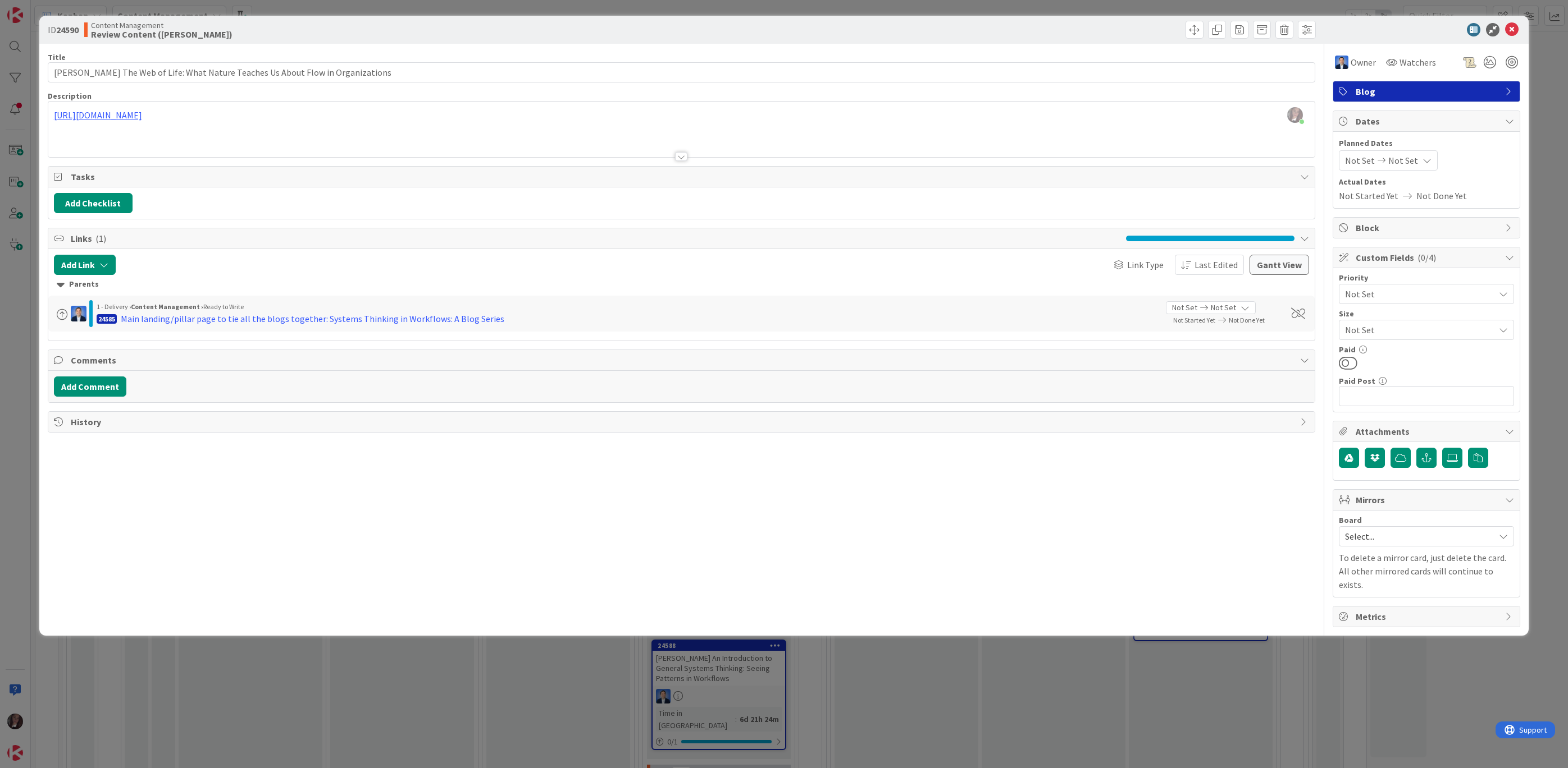
click at [348, 112] on div "Tonianne DeMaria just joined https://docs.google.com/document/d/1fRBE0FgSZ3Qozr…" at bounding box center [681, 129] width 1266 height 55
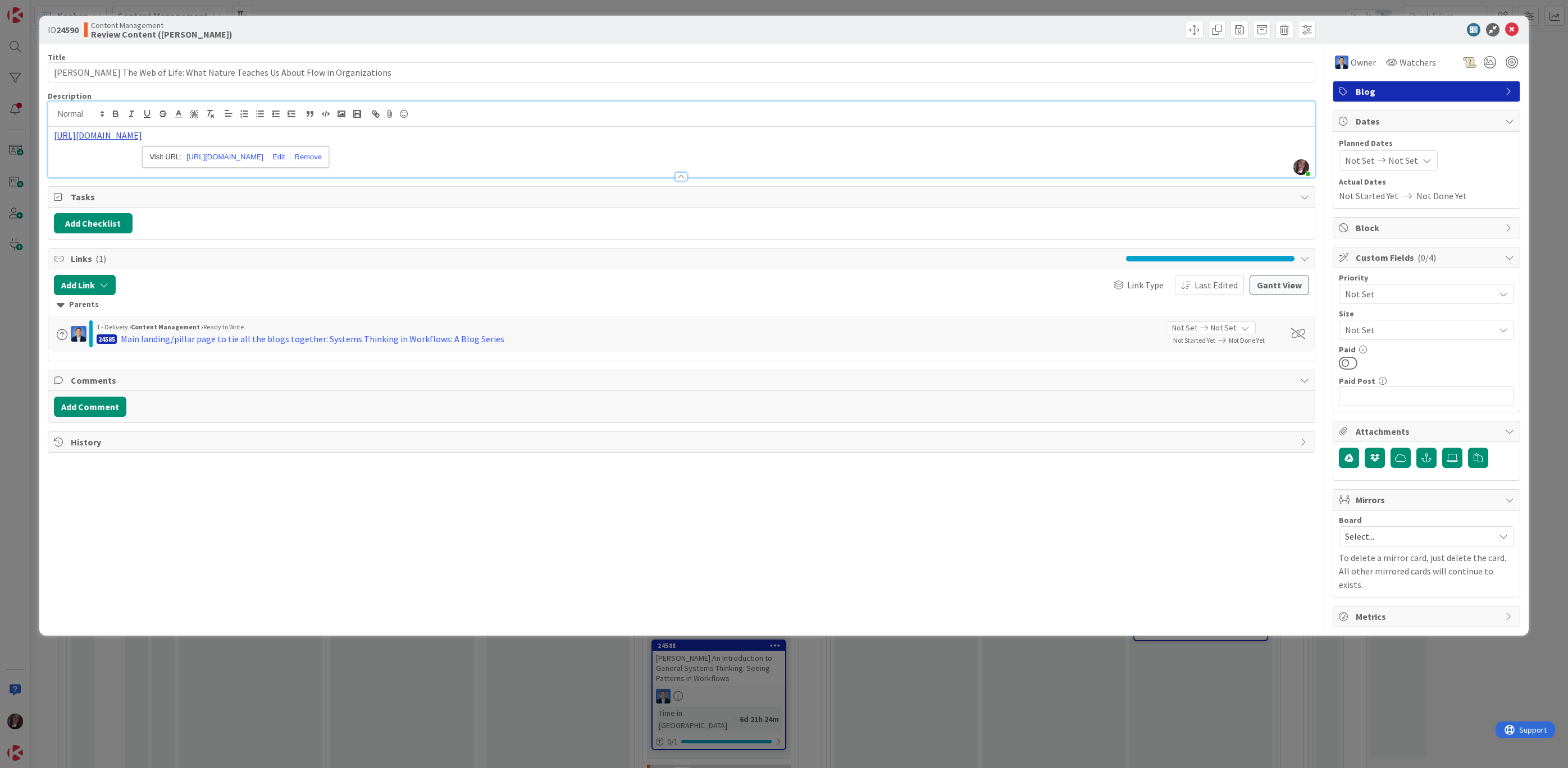
click at [142, 131] on link "https://docs.google.com/document/d/1fRBE0FgSZ3QozrmvkojKcpaehLRoG9MqUjMCTNsKX2c…" at bounding box center [98, 136] width 88 height 12
click at [142, 137] on link "https://docs.google.com/document/d/1fRBE0FgSZ3QozrmvkojKcpaehLRoG9MqUjMCTNsKX2c…" at bounding box center [98, 136] width 88 height 12
click at [249, 156] on link "https://docs.google.com/document/d/1fRBE0FgSZ3QozrmvkojKcpaehLRoG9MqUjMCTNsKX2c…" at bounding box center [224, 157] width 77 height 15
click at [92, 399] on button "Add Comment" at bounding box center [90, 406] width 73 height 20
drag, startPoint x: 372, startPoint y: 444, endPoint x: 373, endPoint y: 436, distance: 8.1
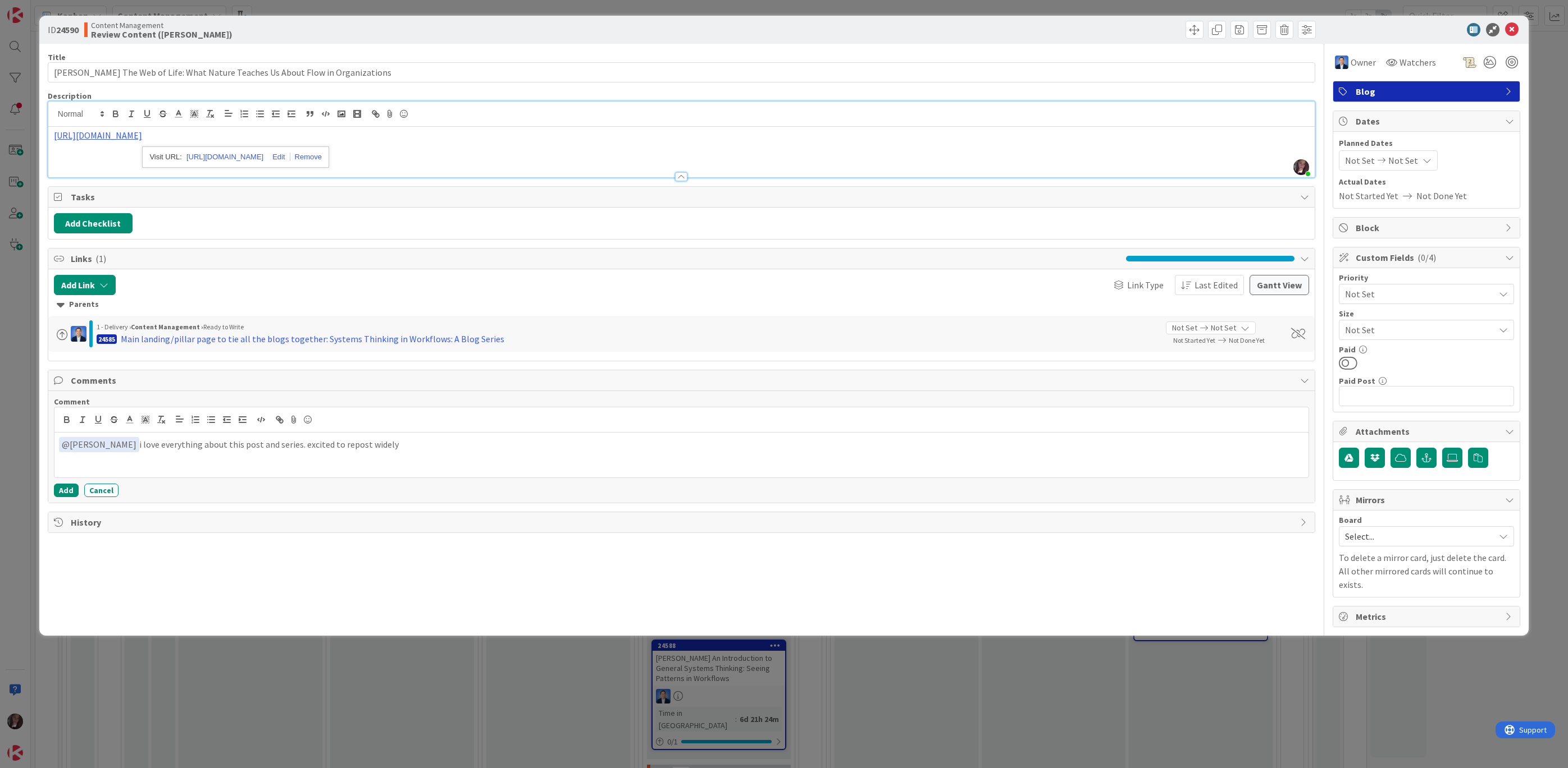
click at [372, 443] on p "﻿ @ Dimitri Ponomareff ﻿ i love everything about this post and series. excited …" at bounding box center [681, 445] width 1245 height 16
click at [56, 484] on button "Add" at bounding box center [66, 491] width 24 height 14
click at [1433, 30] on div at bounding box center [1421, 30] width 199 height 14
click at [1433, 29] on icon at bounding box center [1512, 30] width 14 height 14
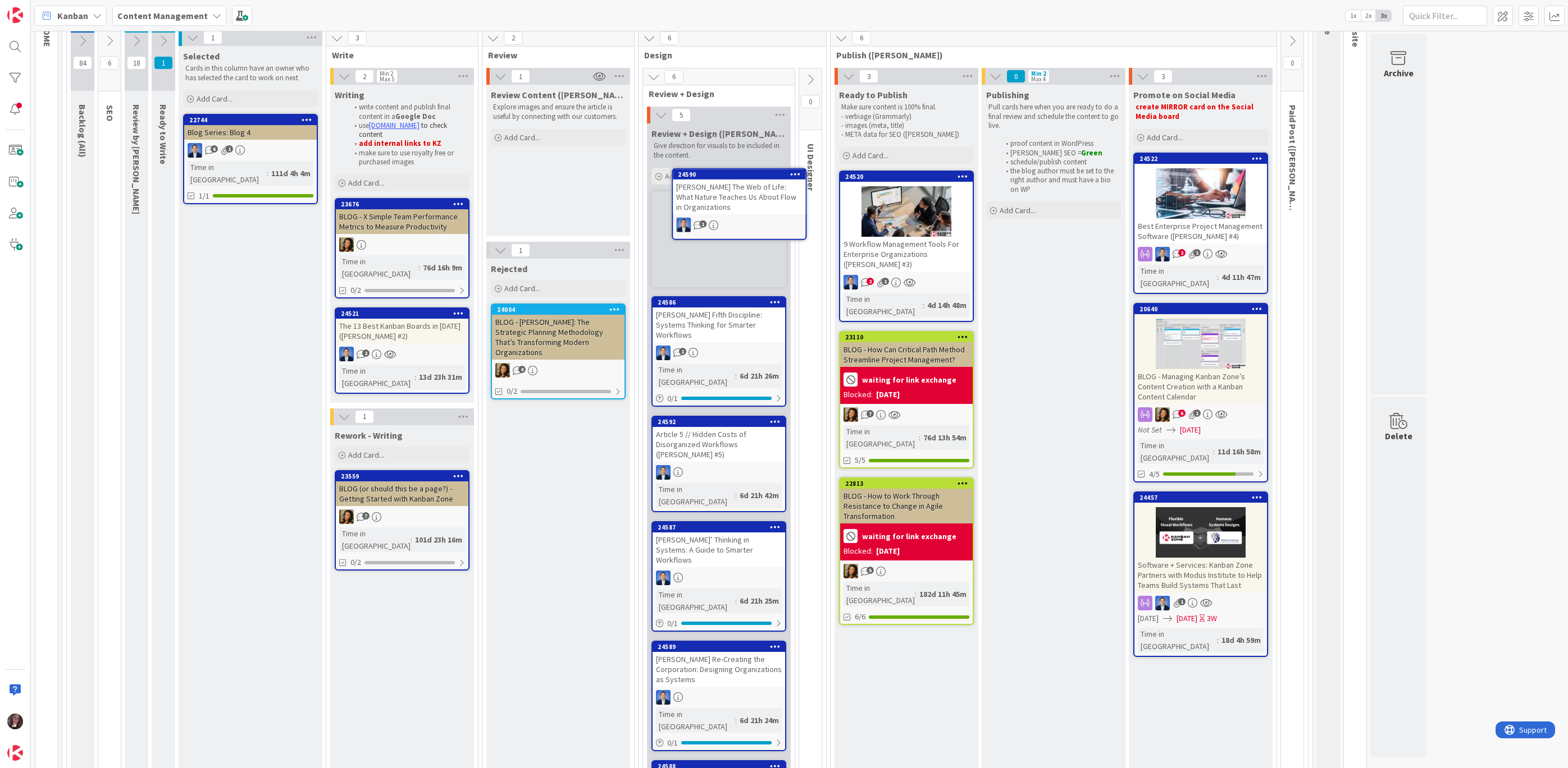
scroll to position [92, 0]
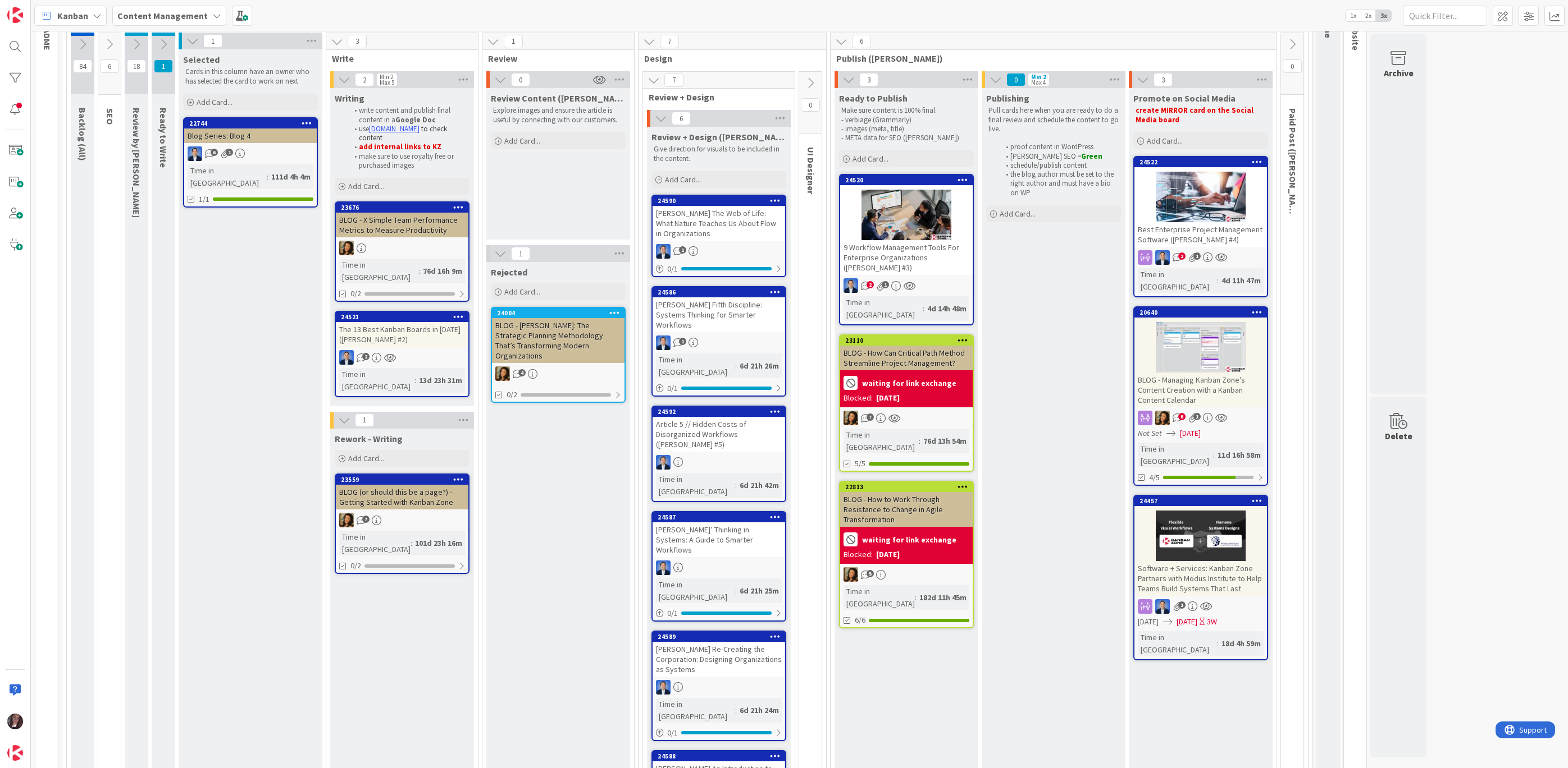
click at [544, 338] on div "BLOG - Hoshin Kanri: The Strategic Planning Methodology That’s Transforming Mod…" at bounding box center [558, 340] width 133 height 45
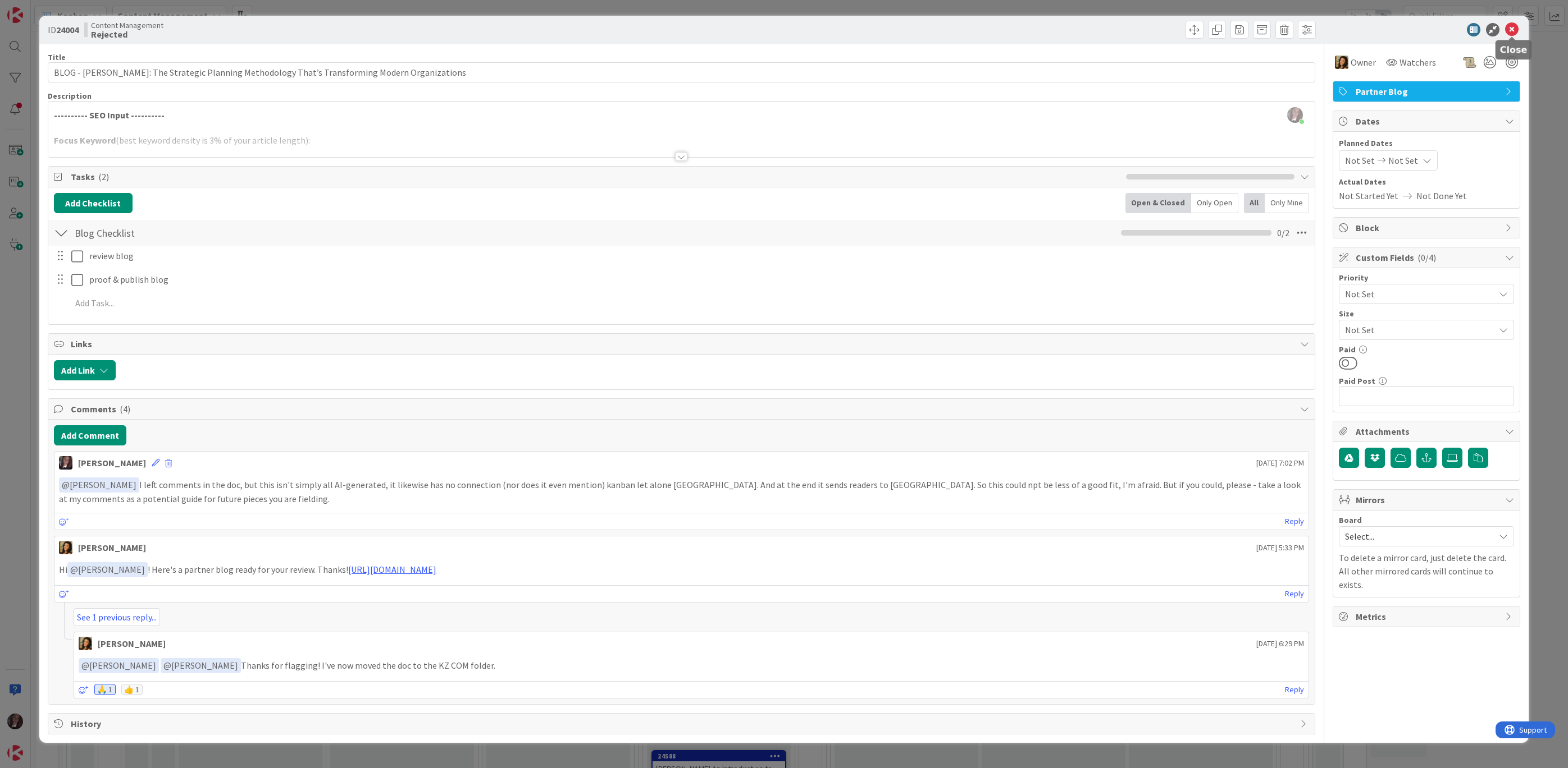
click at [1433, 26] on icon at bounding box center [1512, 30] width 14 height 14
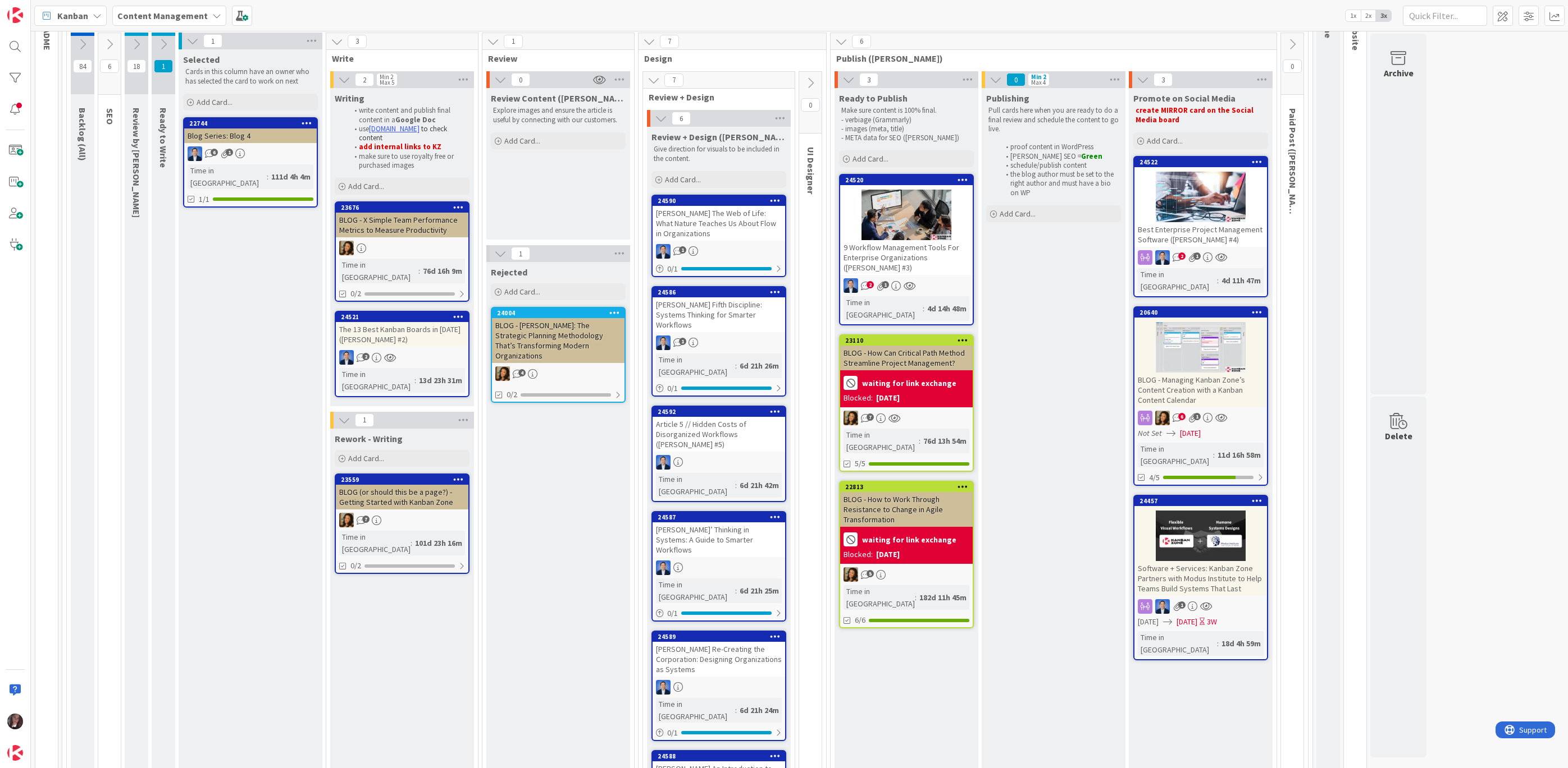
click at [163, 43] on icon at bounding box center [163, 44] width 13 height 13
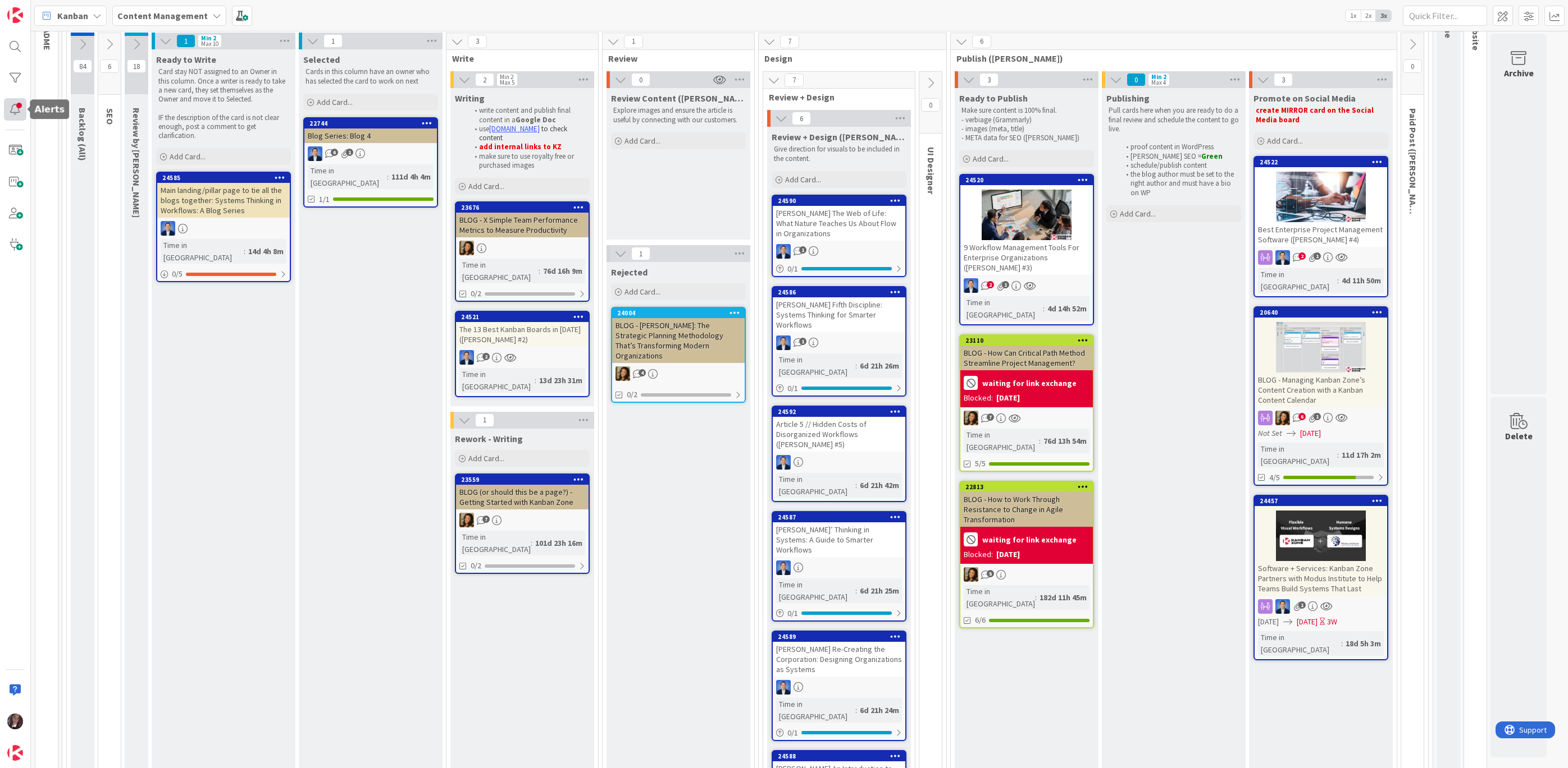
click at [13, 109] on div at bounding box center [15, 109] width 22 height 22
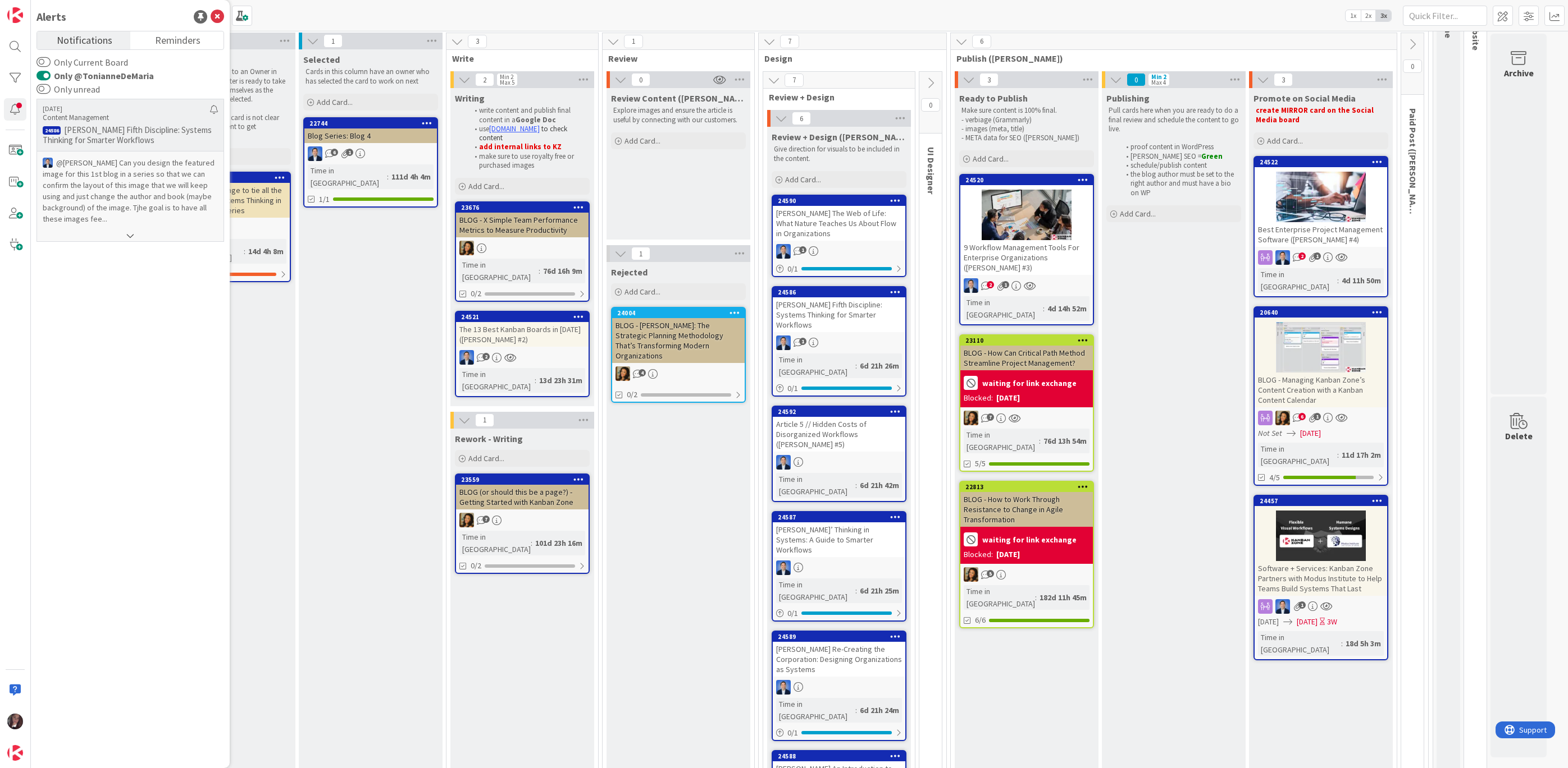
click at [148, 125] on p "Peter Senge’s Fifth Discipline: Systems Thinking for Smarter Workflows" at bounding box center [130, 135] width 176 height 20
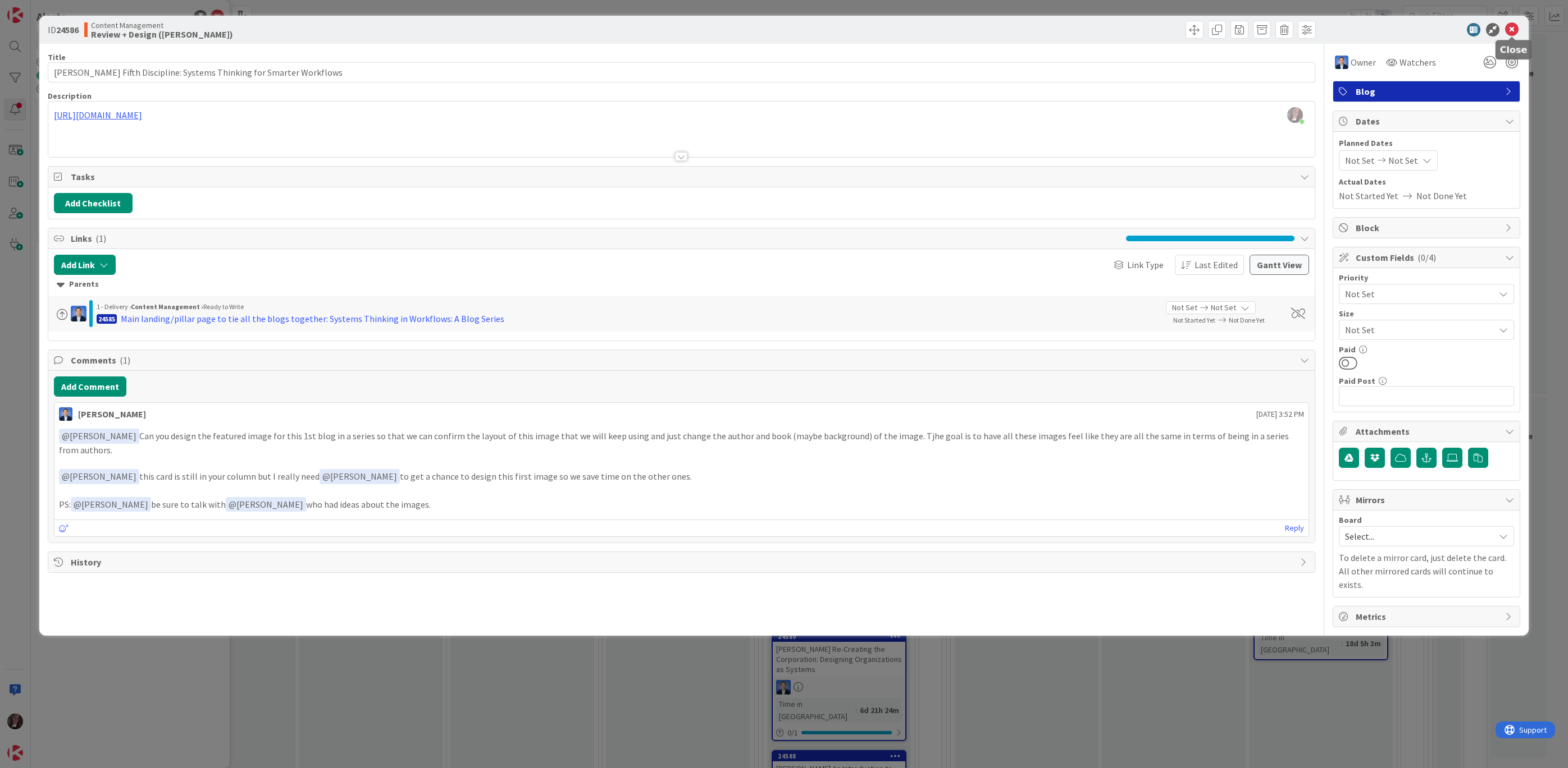
click at [1433, 27] on icon at bounding box center [1512, 30] width 14 height 14
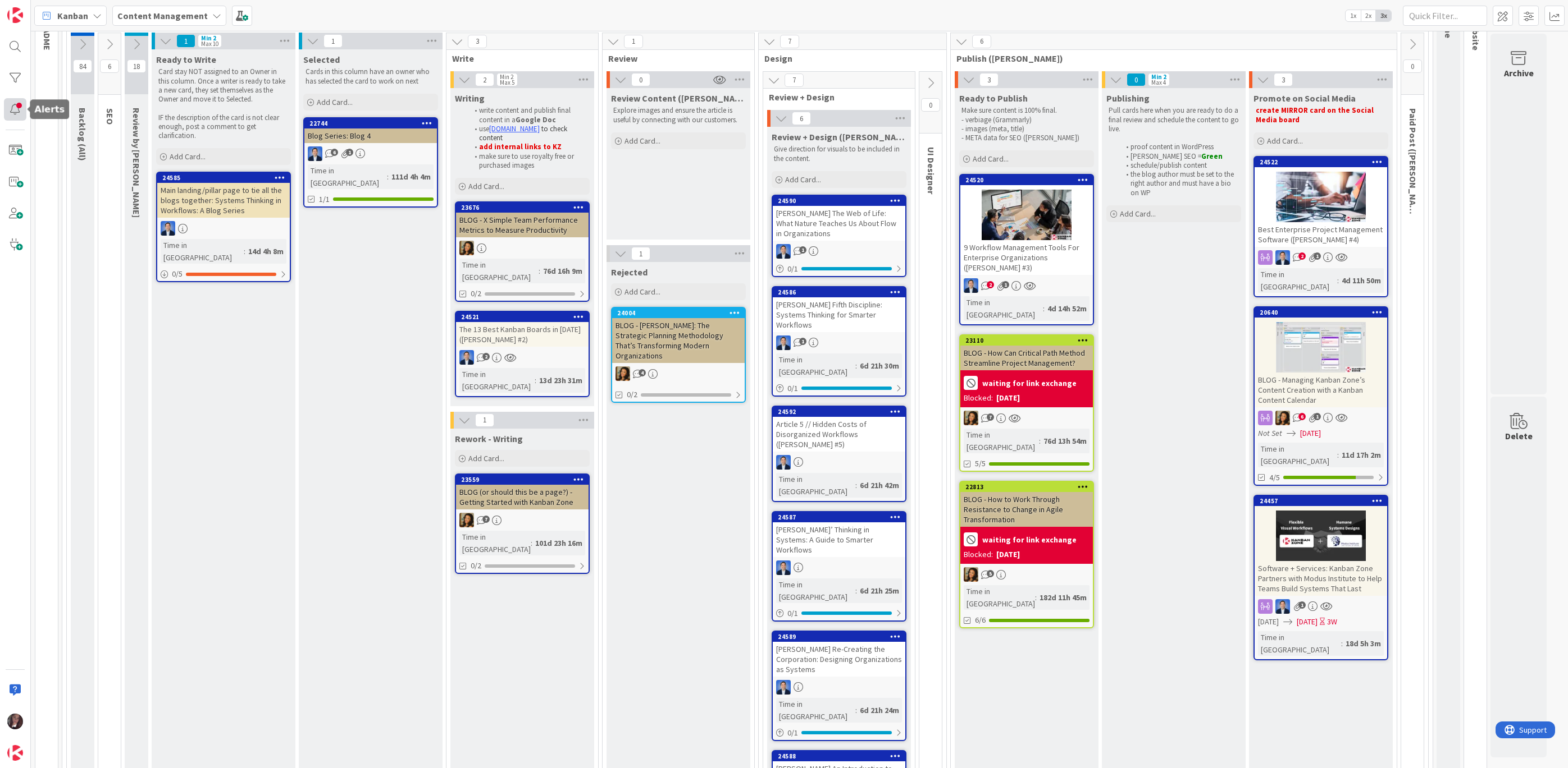
click at [17, 108] on div at bounding box center [15, 109] width 22 height 22
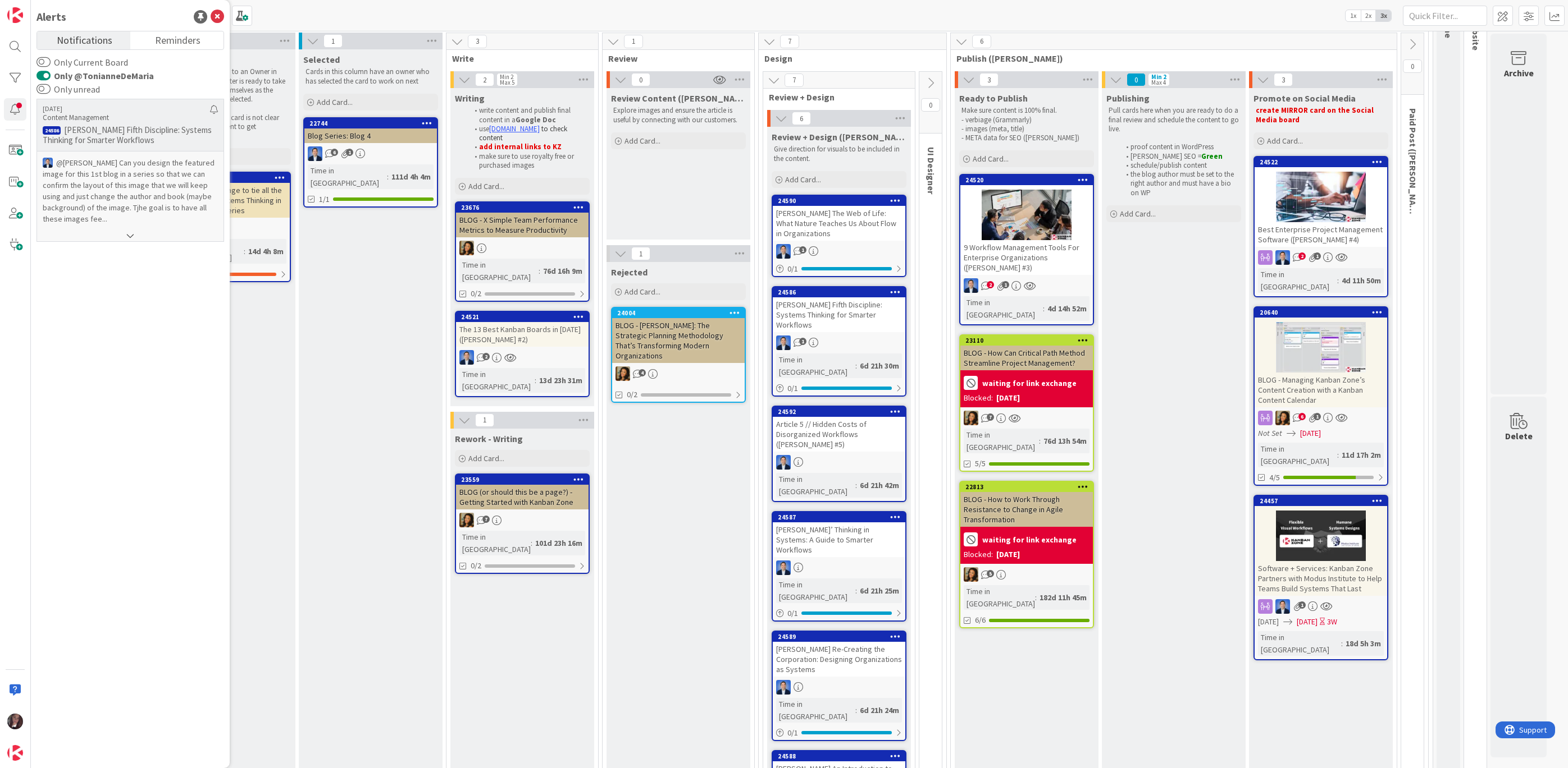
click at [127, 188] on p "@Chloe R﻿ Can you design the featured image for this 1st blog in a series so th…" at bounding box center [130, 190] width 176 height 67
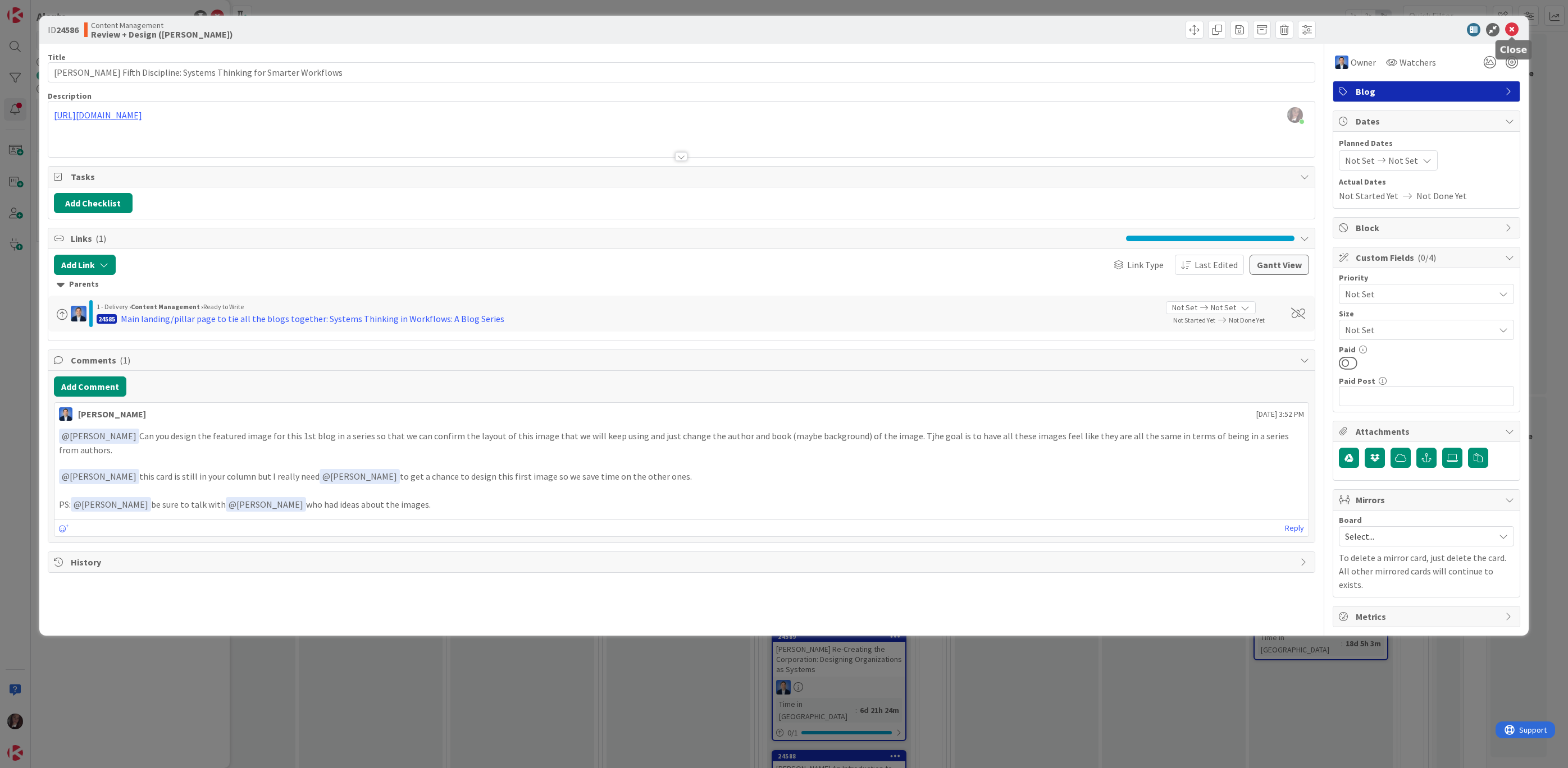
click at [1433, 28] on icon at bounding box center [1512, 30] width 14 height 14
